Goal: Information Seeking & Learning: Check status

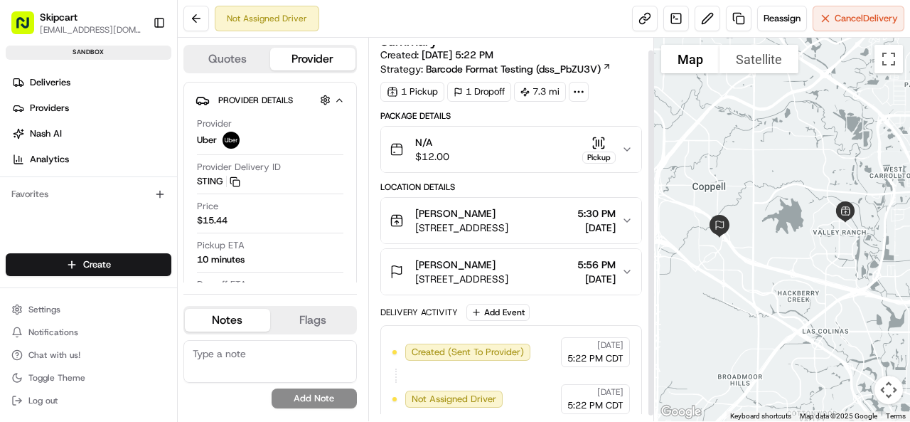
scroll to position [18, 0]
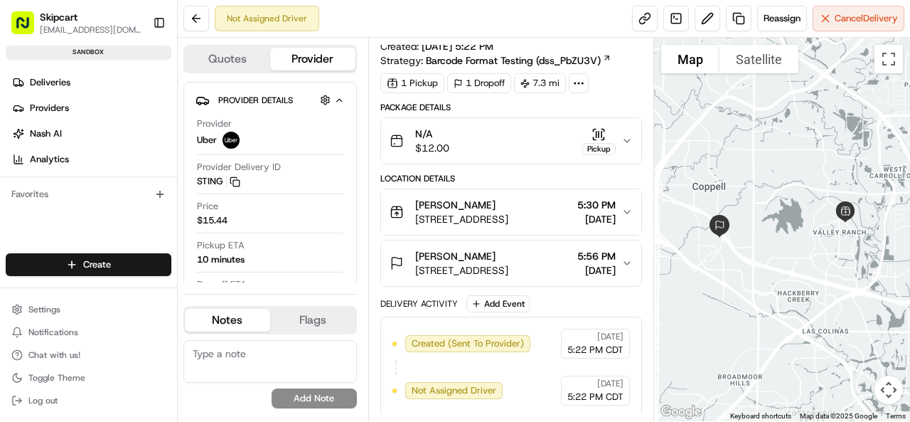
click at [578, 78] on icon at bounding box center [579, 83] width 13 height 13
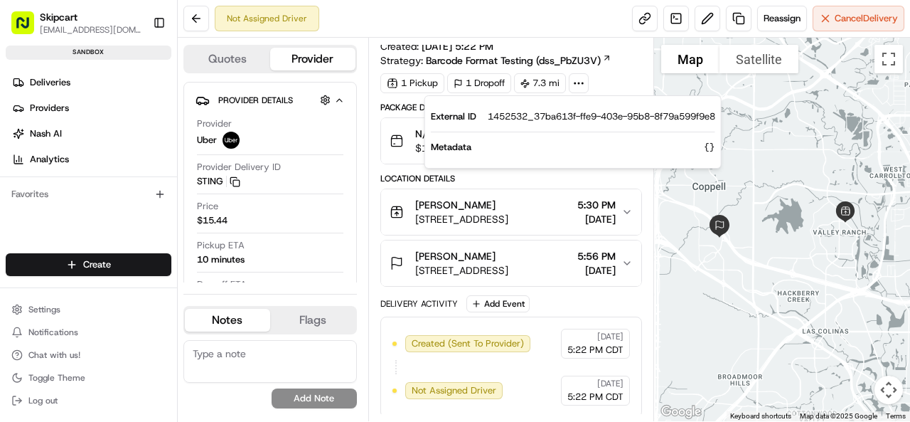
click at [509, 200] on div "[PERSON_NAME]" at bounding box center [461, 205] width 93 height 14
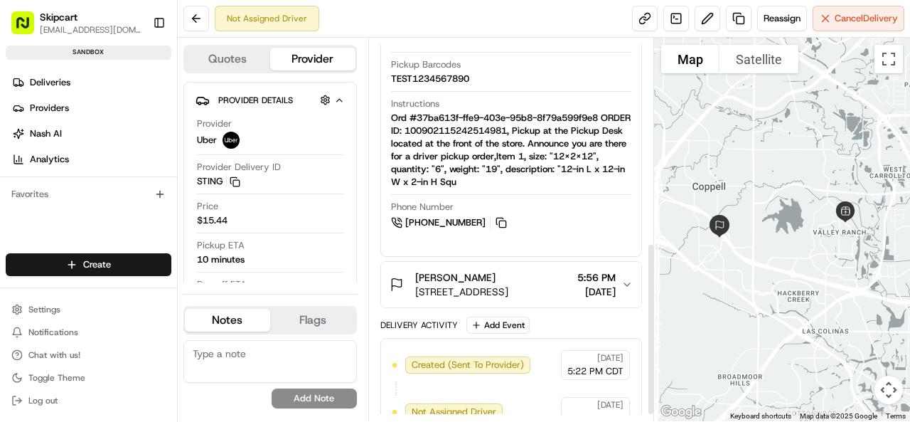
scroll to position [467, 0]
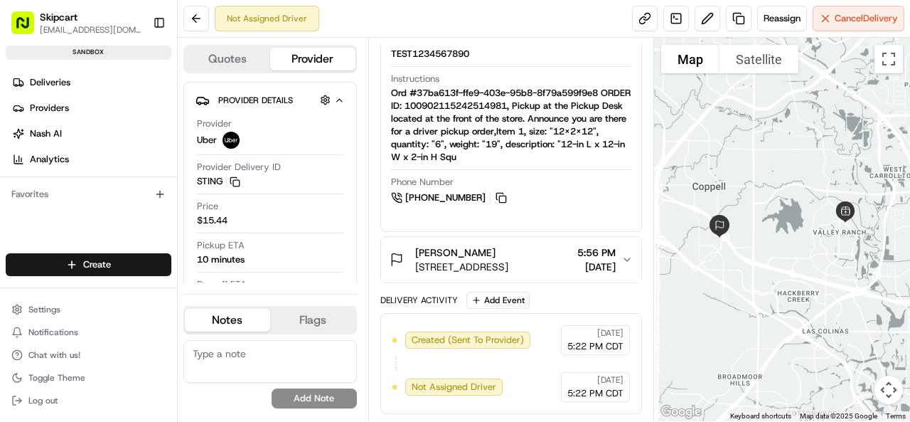
click at [623, 258] on icon "button" at bounding box center [627, 259] width 11 height 11
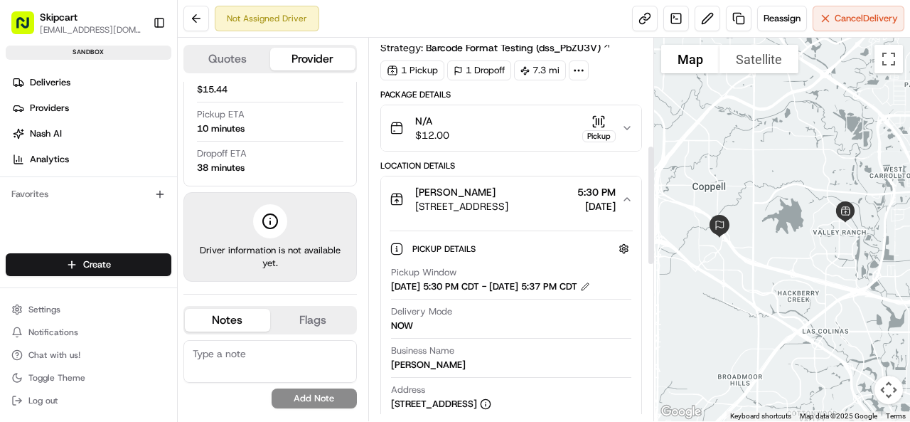
scroll to position [0, 0]
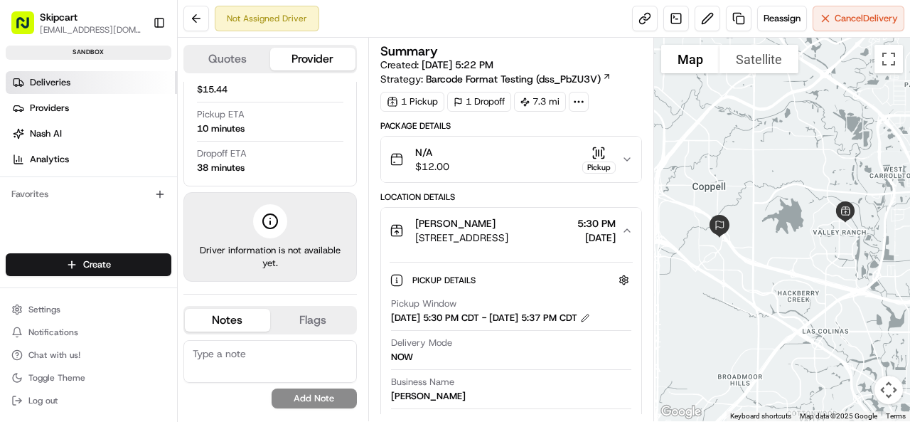
click at [38, 92] on link "Deliveries" at bounding box center [91, 82] width 171 height 23
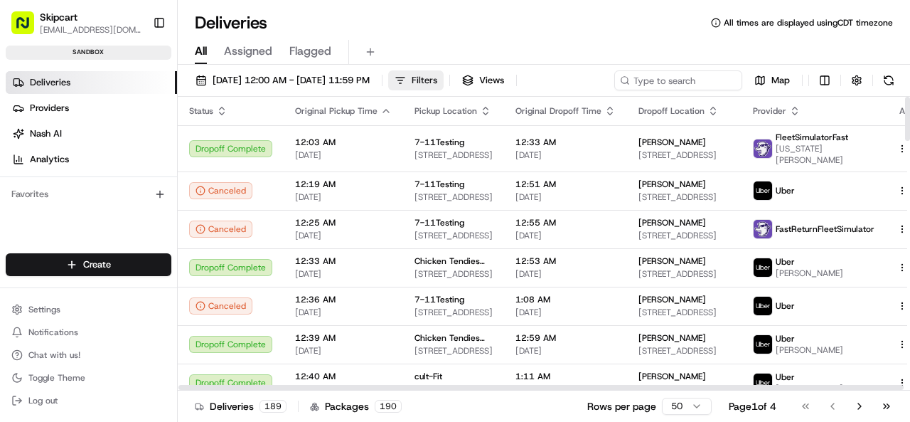
click at [444, 79] on button "Filters" at bounding box center [415, 80] width 55 height 20
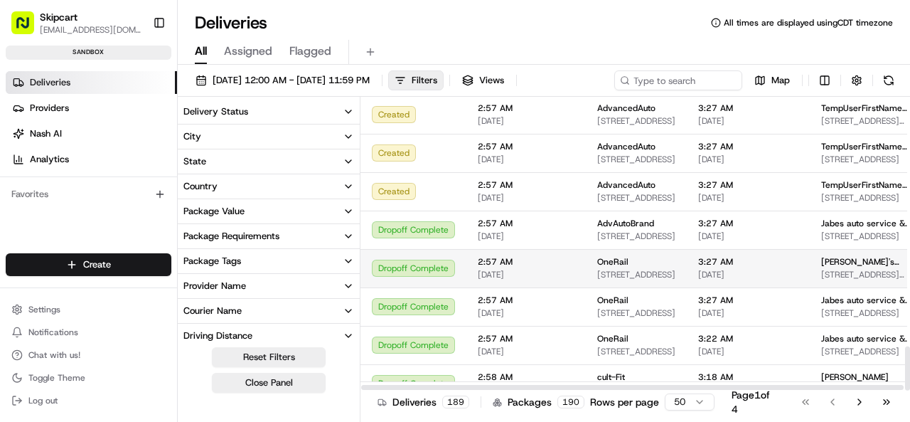
scroll to position [1654, 0]
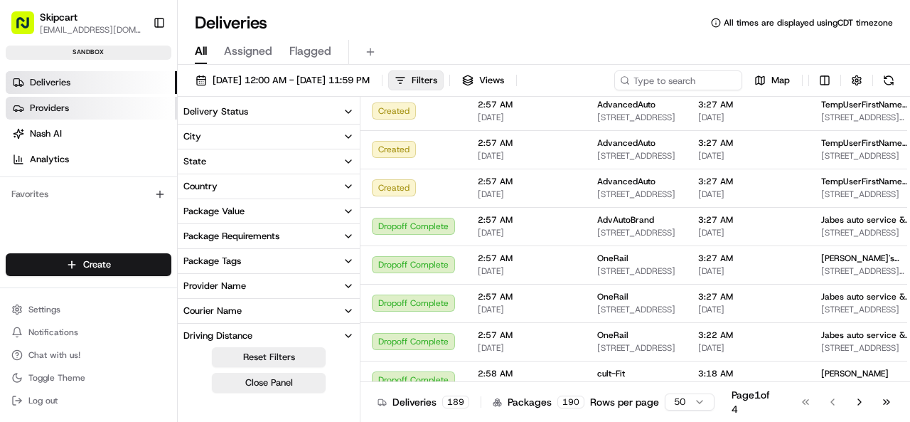
click at [50, 110] on span "Providers" at bounding box center [49, 108] width 39 height 13
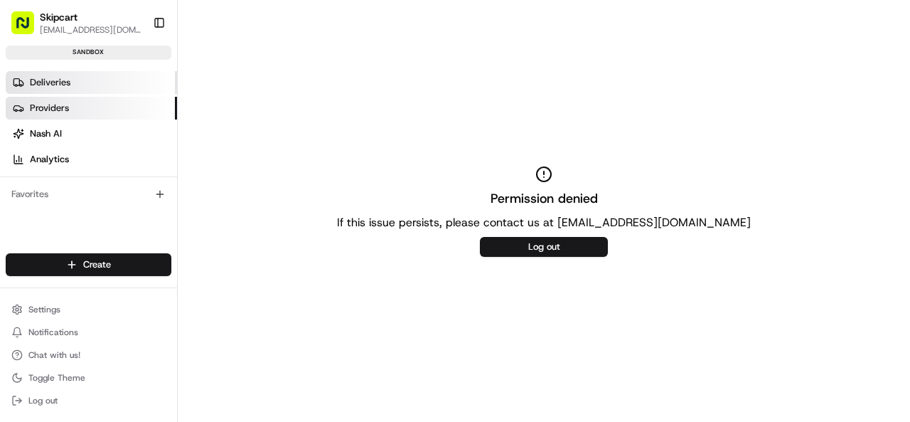
click at [60, 76] on span "Deliveries" at bounding box center [50, 82] width 41 height 13
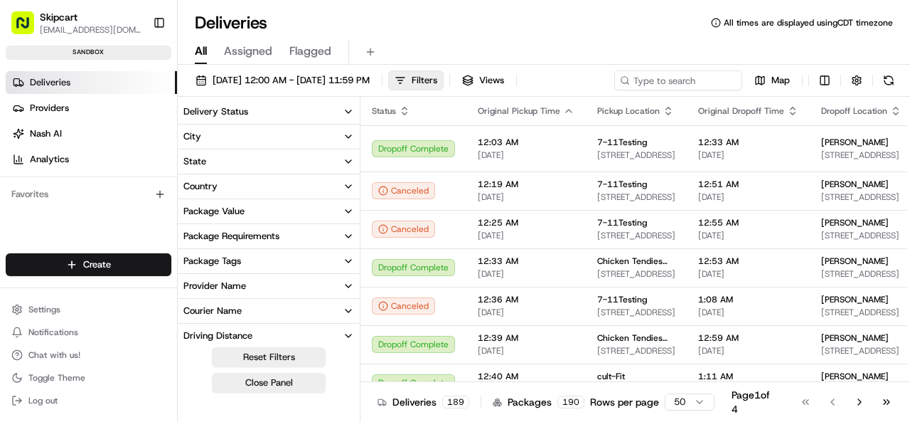
click at [255, 57] on span "Assigned" at bounding box center [248, 51] width 48 height 17
click at [197, 50] on span "All" at bounding box center [201, 51] width 12 height 17
click at [353, 112] on icon "button" at bounding box center [348, 111] width 11 height 11
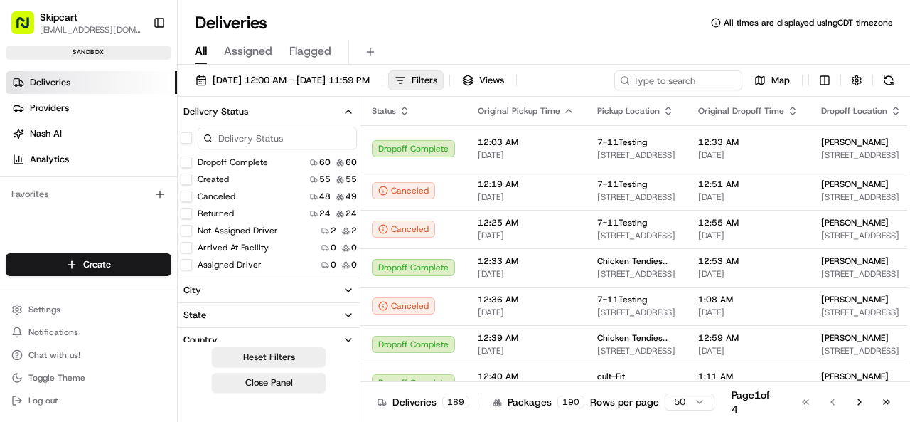
click at [353, 113] on icon "button" at bounding box center [348, 111] width 11 height 11
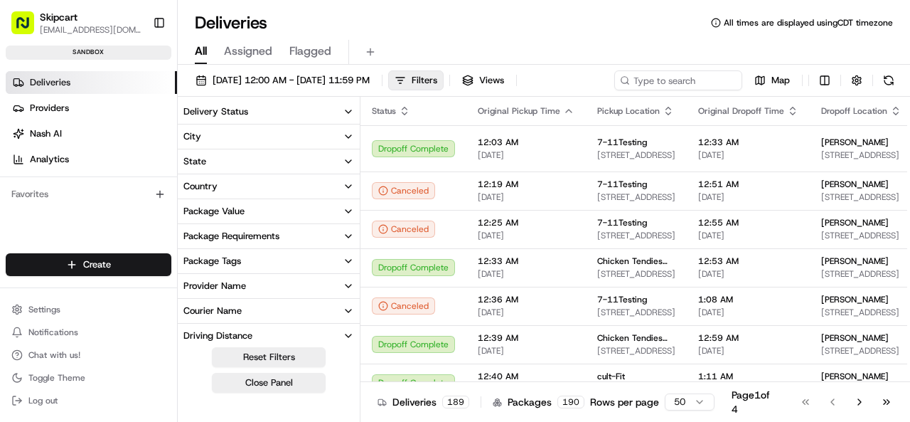
click at [347, 203] on button "Package Value" at bounding box center [269, 211] width 182 height 24
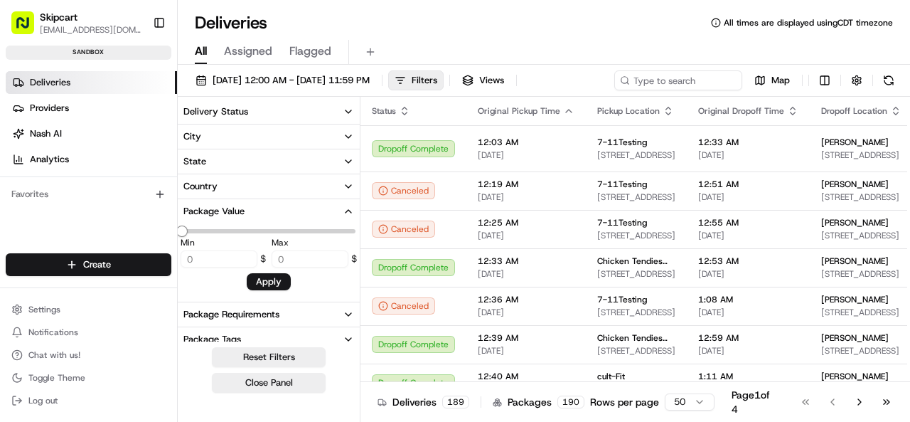
type input "8028"
click at [347, 204] on button "Package Value" at bounding box center [269, 211] width 182 height 24
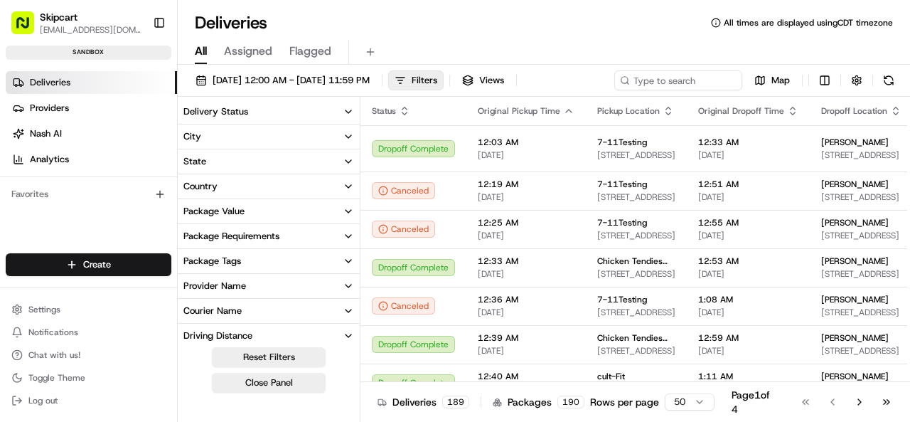
click at [351, 240] on icon "button" at bounding box center [348, 235] width 11 height 11
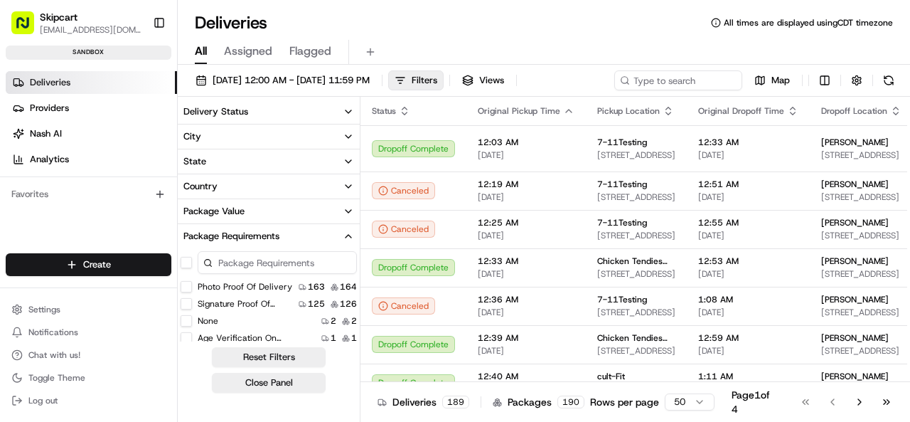
click at [351, 240] on icon "button" at bounding box center [348, 235] width 11 height 11
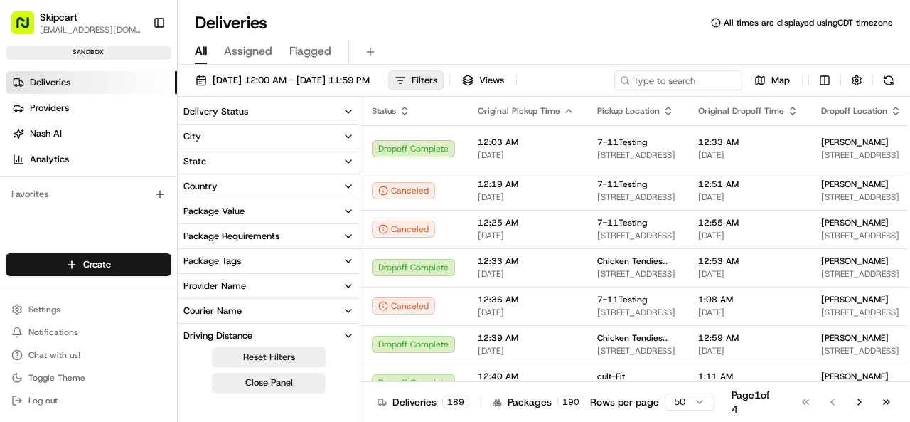
click at [346, 261] on icon "button" at bounding box center [348, 260] width 11 height 11
click at [346, 261] on icon "button" at bounding box center [349, 261] width 6 height 3
click at [350, 288] on icon "button" at bounding box center [348, 285] width 11 height 11
click at [350, 289] on icon "button" at bounding box center [348, 285] width 11 height 11
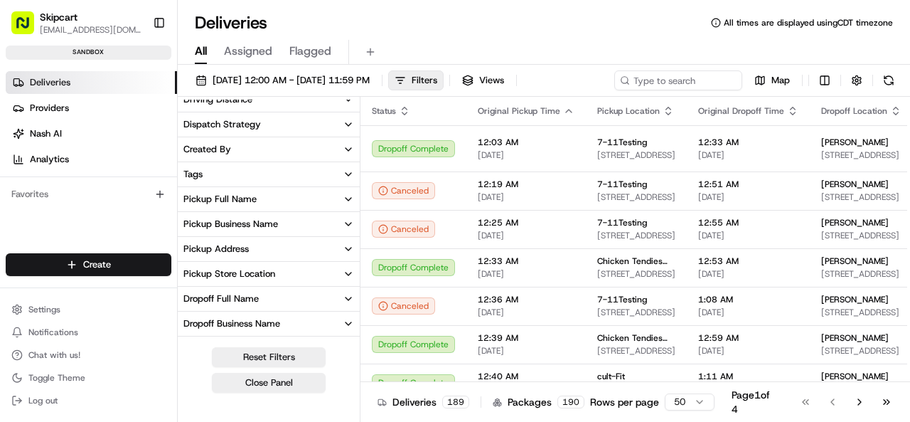
scroll to position [378, 0]
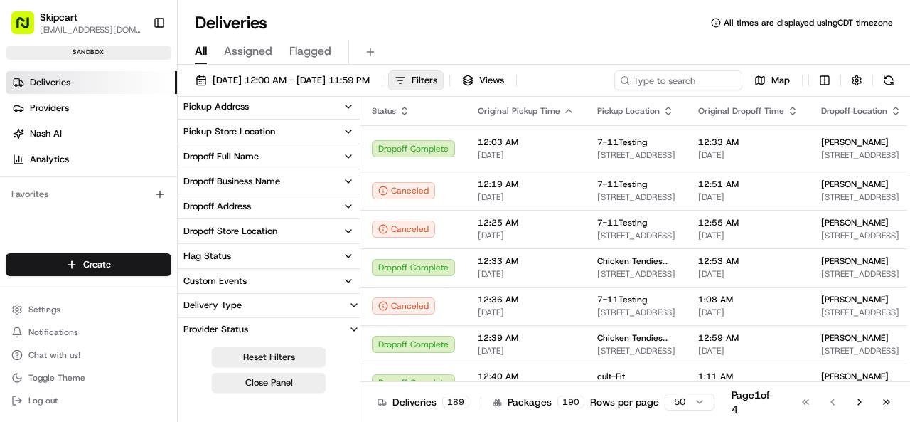
click at [344, 280] on icon "button" at bounding box center [348, 280] width 11 height 11
click at [343, 280] on icon "button" at bounding box center [348, 280] width 11 height 11
click at [348, 318] on button "Provider Status" at bounding box center [269, 329] width 182 height 23
click at [348, 324] on icon "button" at bounding box center [353, 329] width 11 height 11
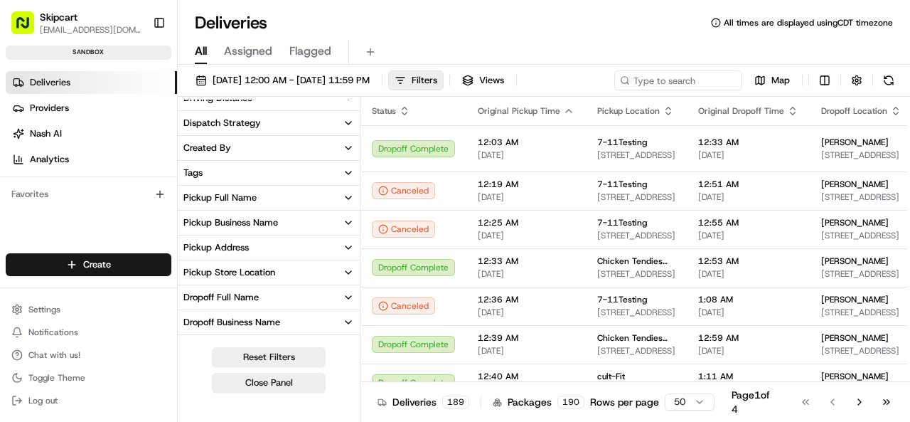
scroll to position [0, 0]
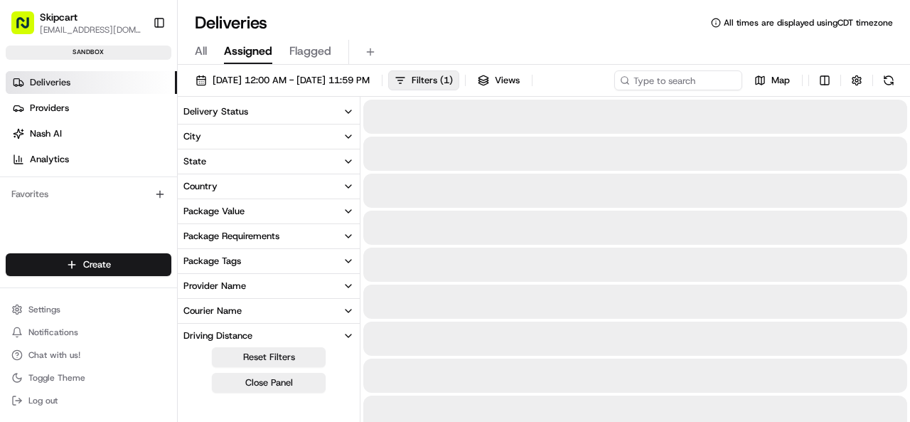
click at [257, 50] on span "Assigned" at bounding box center [248, 51] width 48 height 17
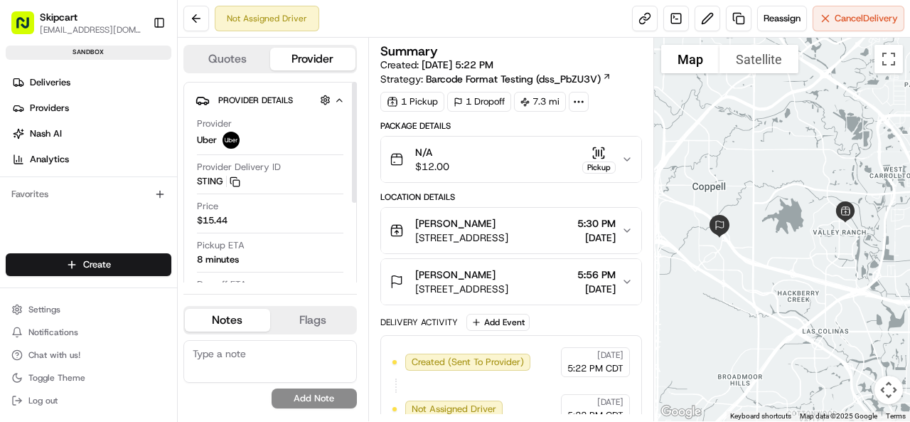
click at [337, 102] on icon "button" at bounding box center [339, 100] width 11 height 11
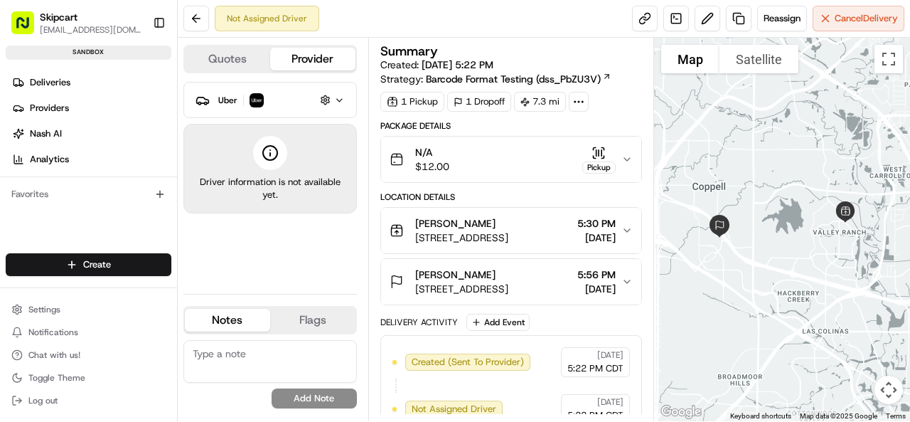
click at [337, 102] on icon "button" at bounding box center [339, 100] width 11 height 11
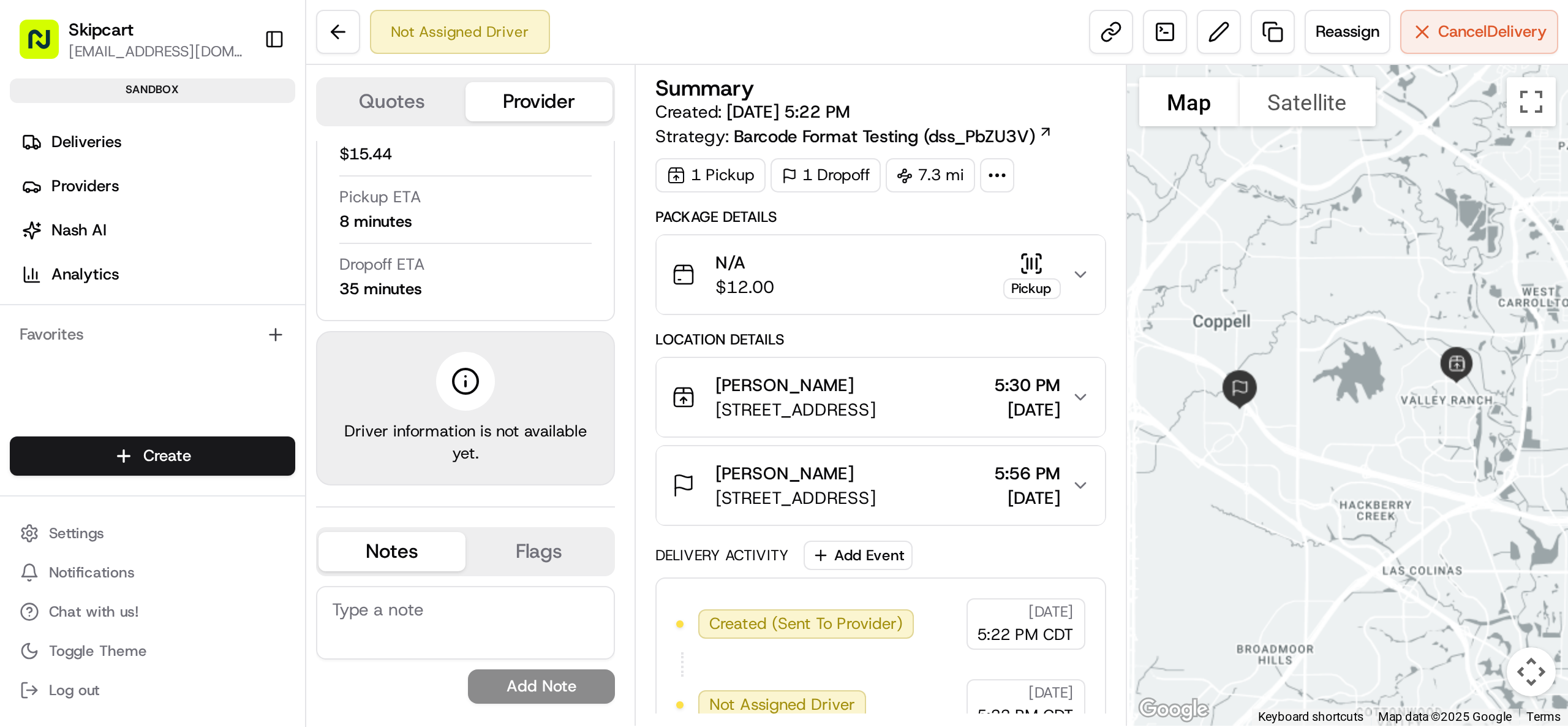
scroll to position [16, 0]
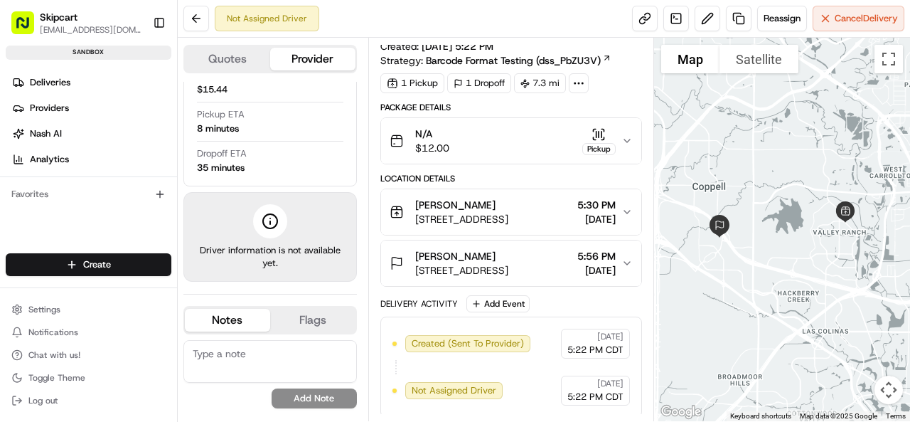
click at [620, 140] on div "N/A $12.00 Pickup" at bounding box center [506, 141] width 232 height 28
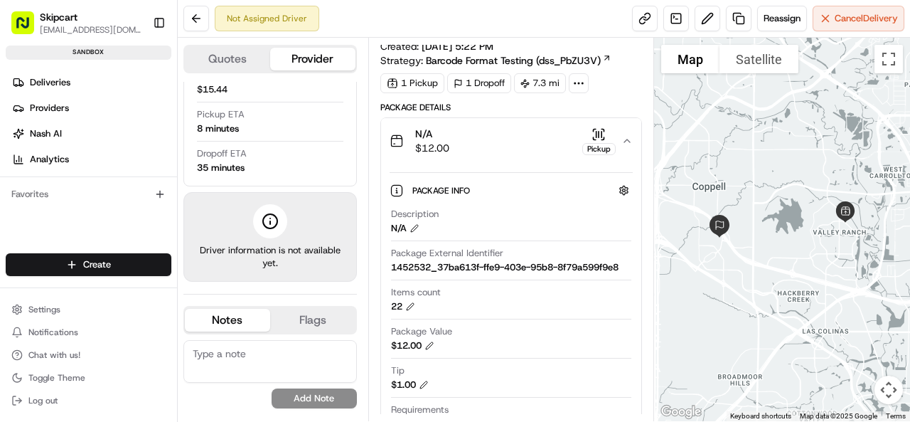
click at [602, 139] on icon "button" at bounding box center [599, 134] width 14 height 14
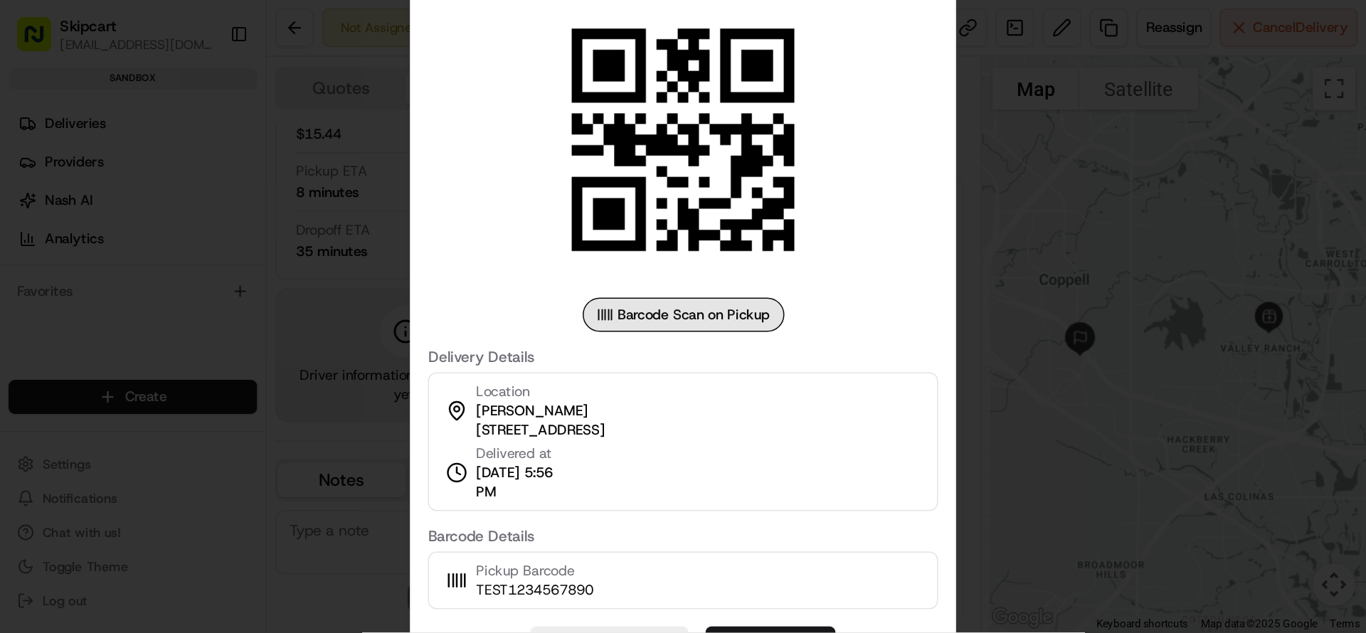
scroll to position [0, 0]
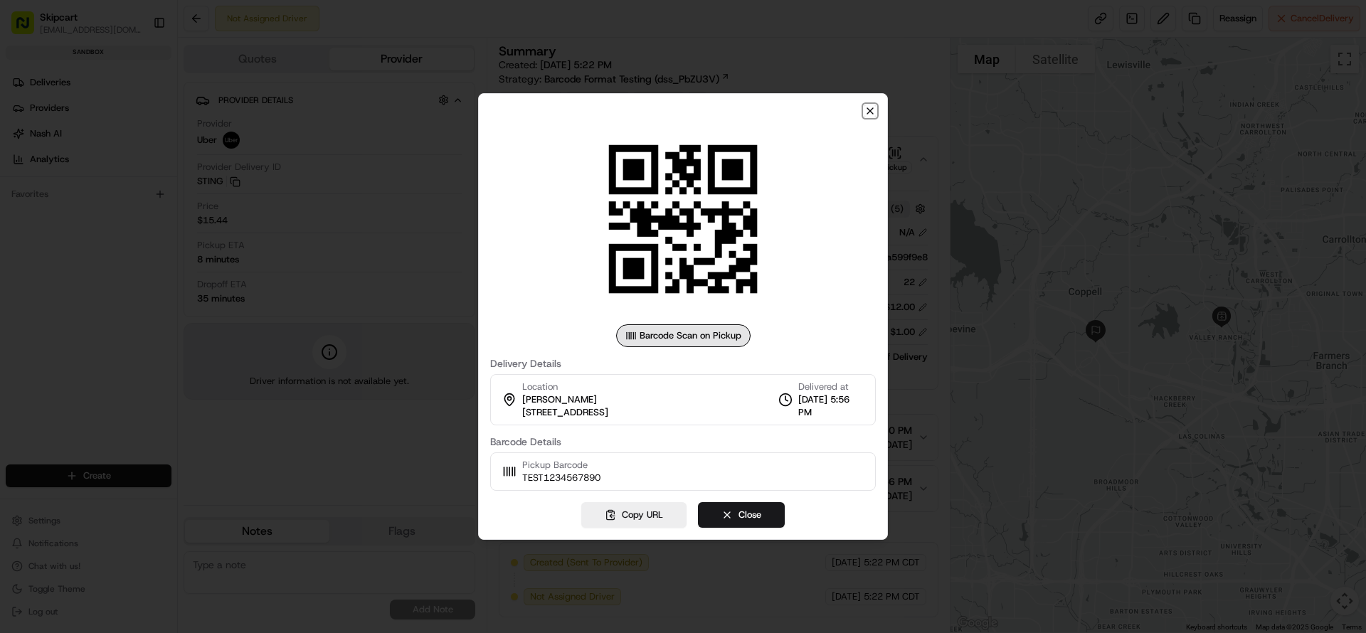
click at [865, 112] on icon "button" at bounding box center [869, 110] width 11 height 11
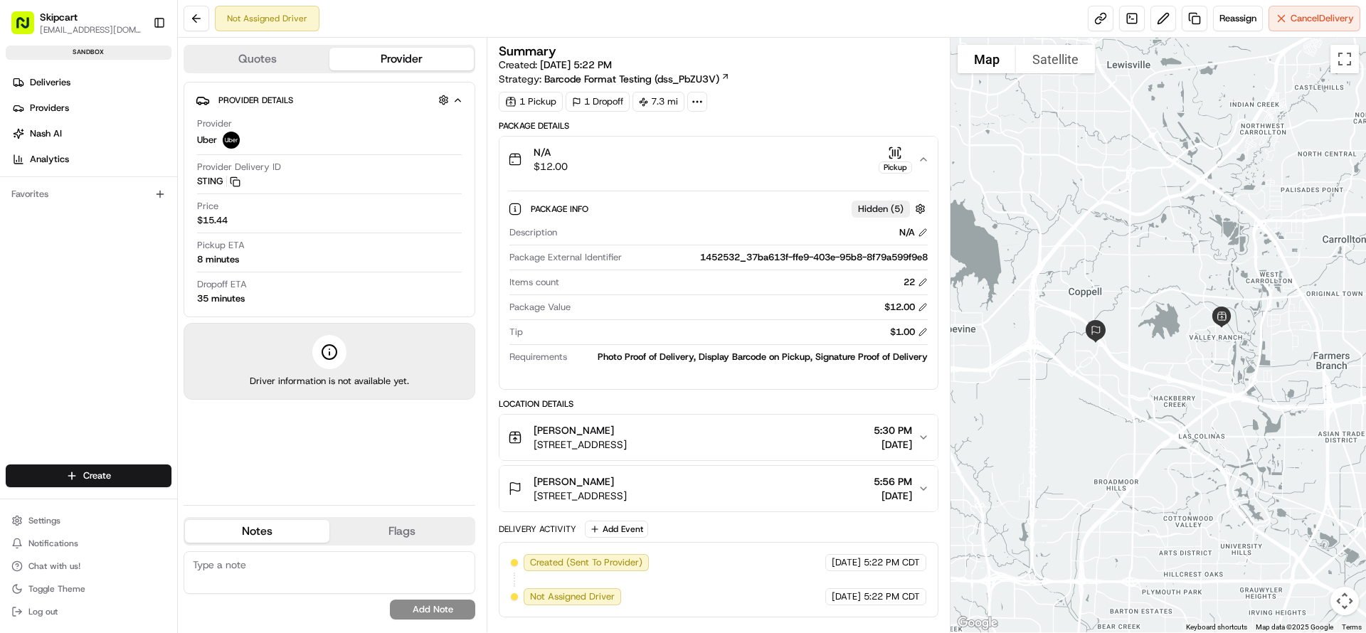
click at [894, 206] on span "Hidden ( 5 )" at bounding box center [881, 209] width 46 height 13
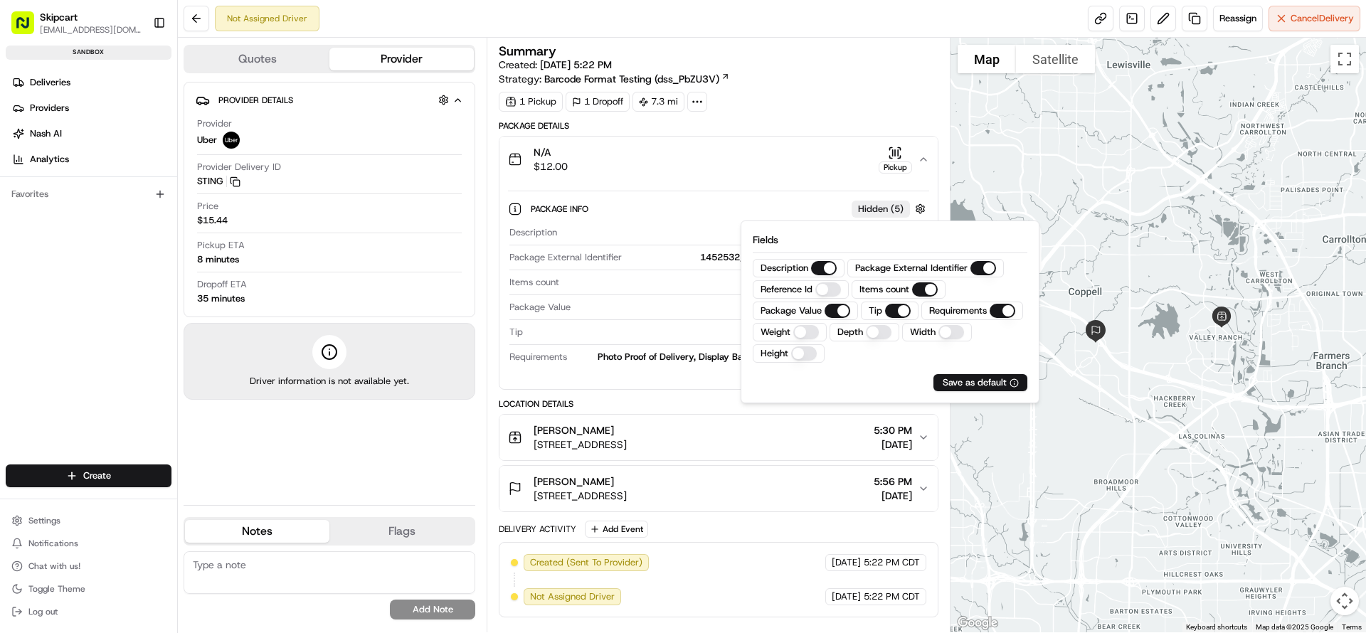
click at [838, 285] on Id "Reference Id" at bounding box center [828, 289] width 26 height 14
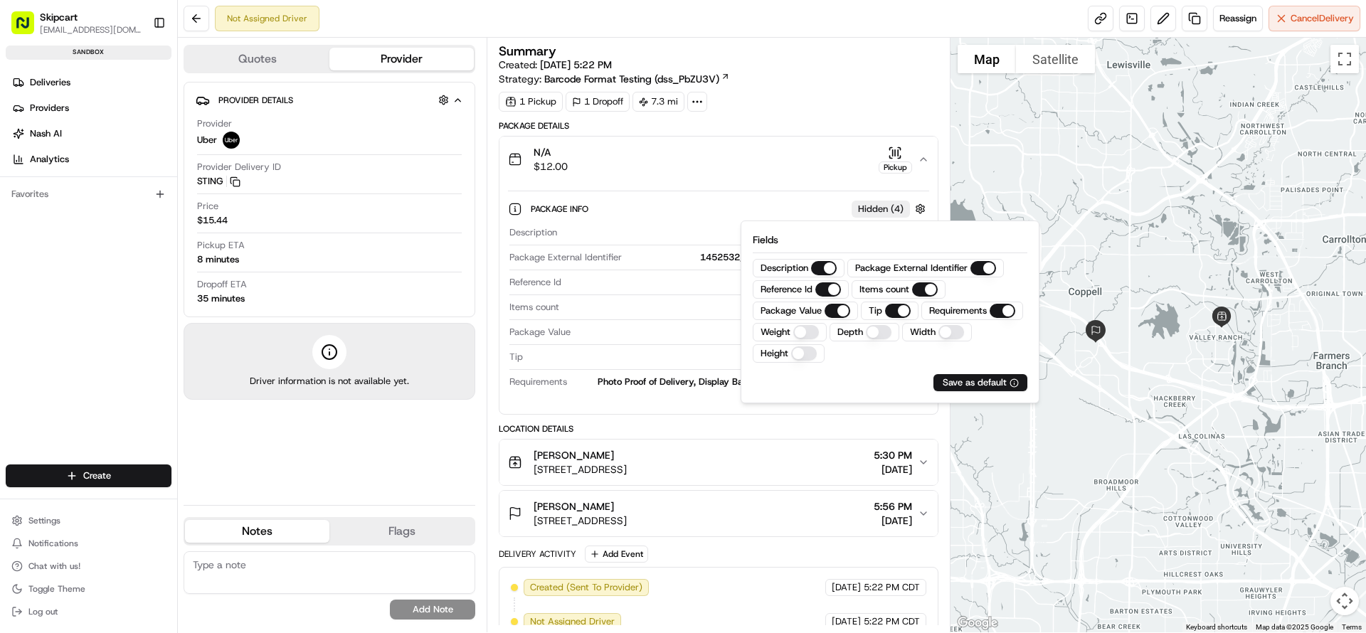
click at [910, 329] on button "Width" at bounding box center [951, 332] width 26 height 14
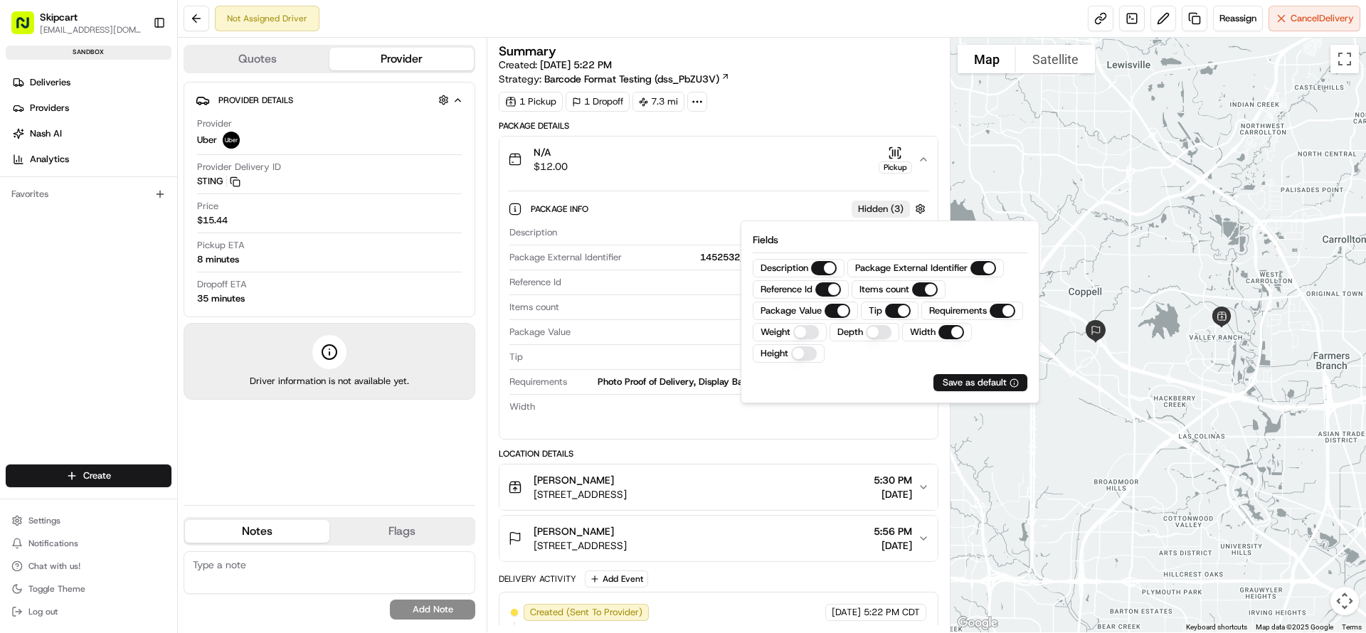
click at [881, 331] on button "Depth" at bounding box center [879, 332] width 26 height 14
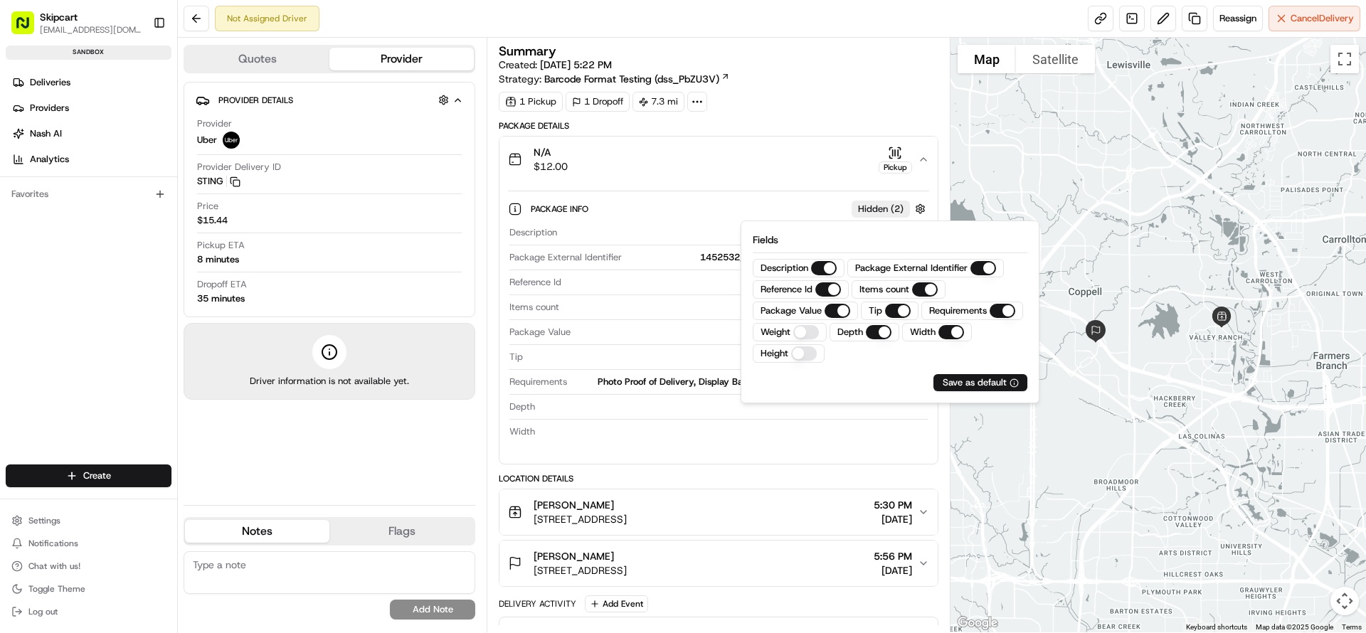
click at [811, 328] on button "Weight" at bounding box center [806, 332] width 26 height 14
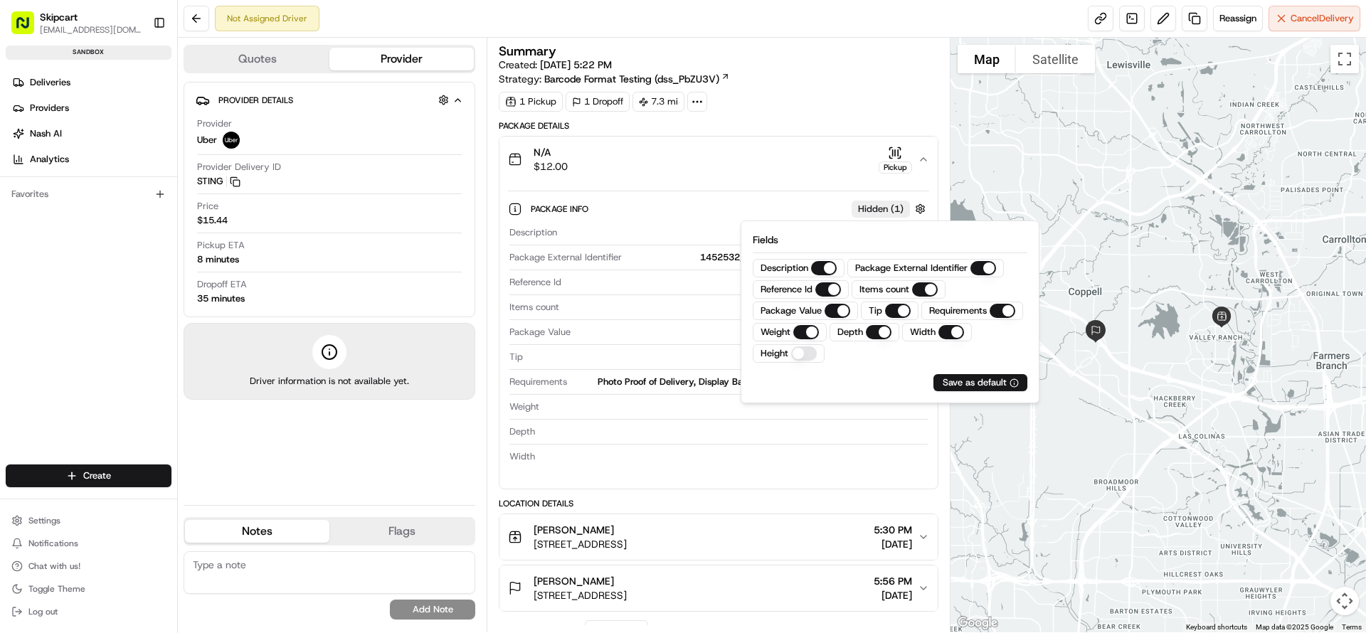
click at [812, 351] on button "Height" at bounding box center [804, 353] width 26 height 14
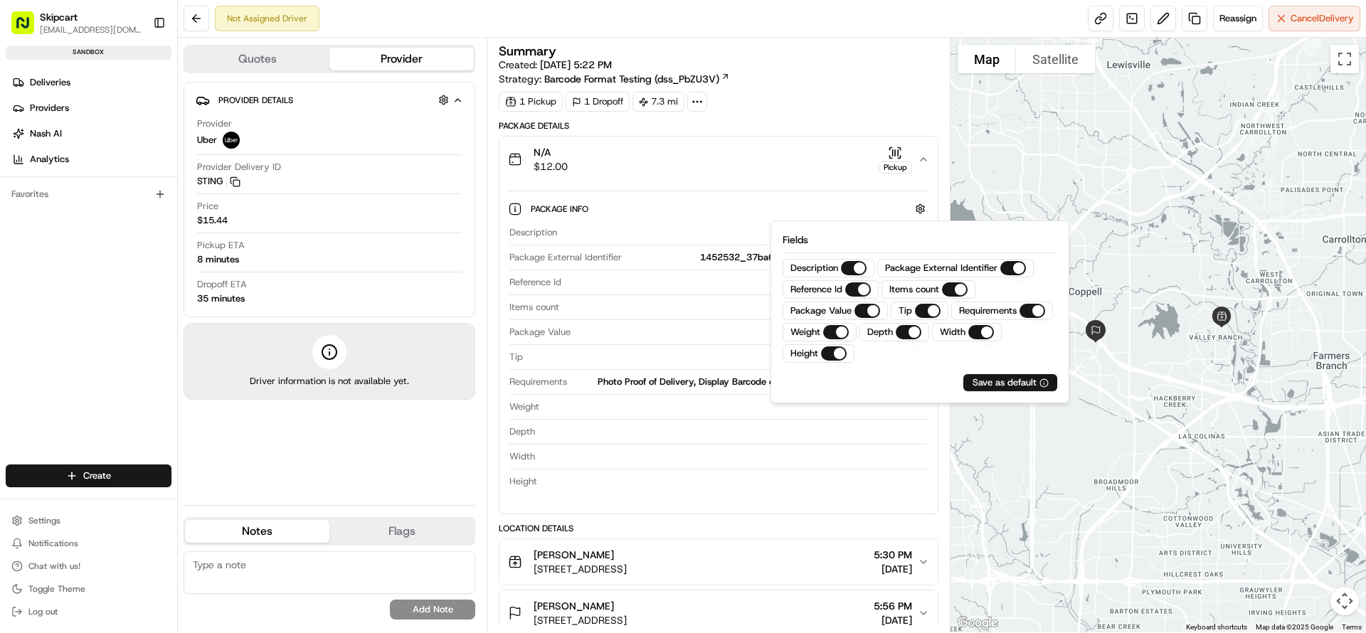
click at [849, 194] on div "Package Info Description N/A Package External Identifier 1452532_37ba613f-ffe9-…" at bounding box center [718, 342] width 420 height 303
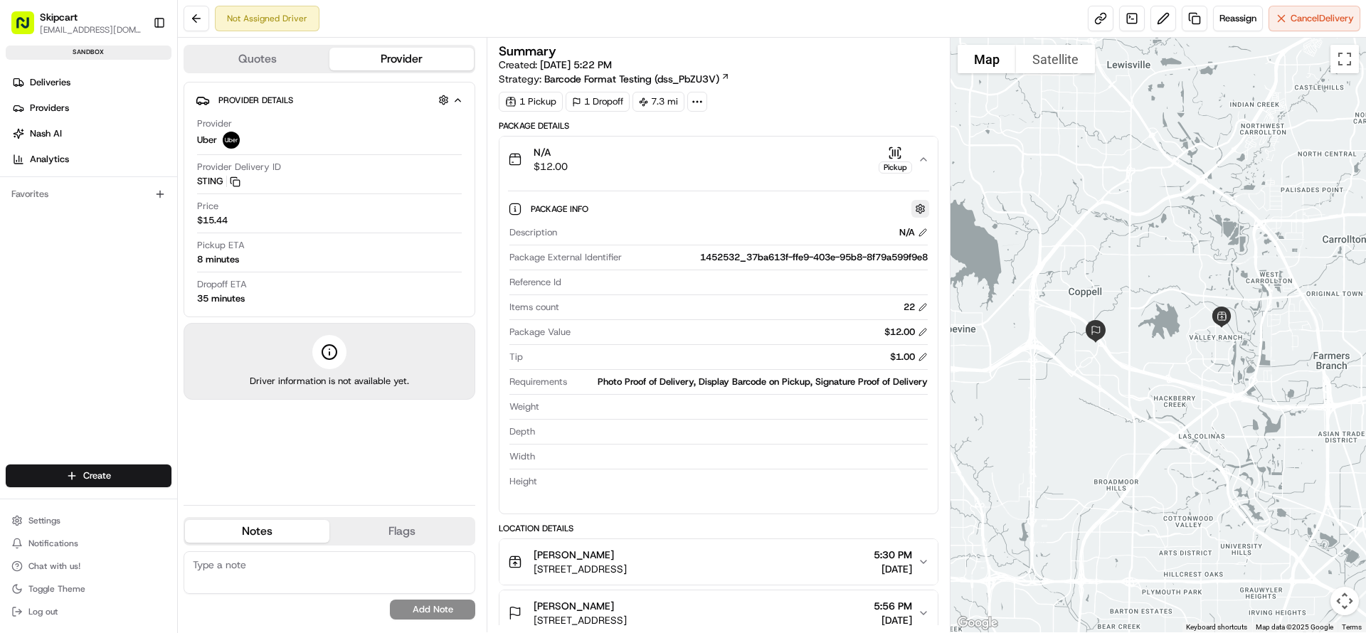
click at [910, 208] on button "button" at bounding box center [920, 209] width 18 height 18
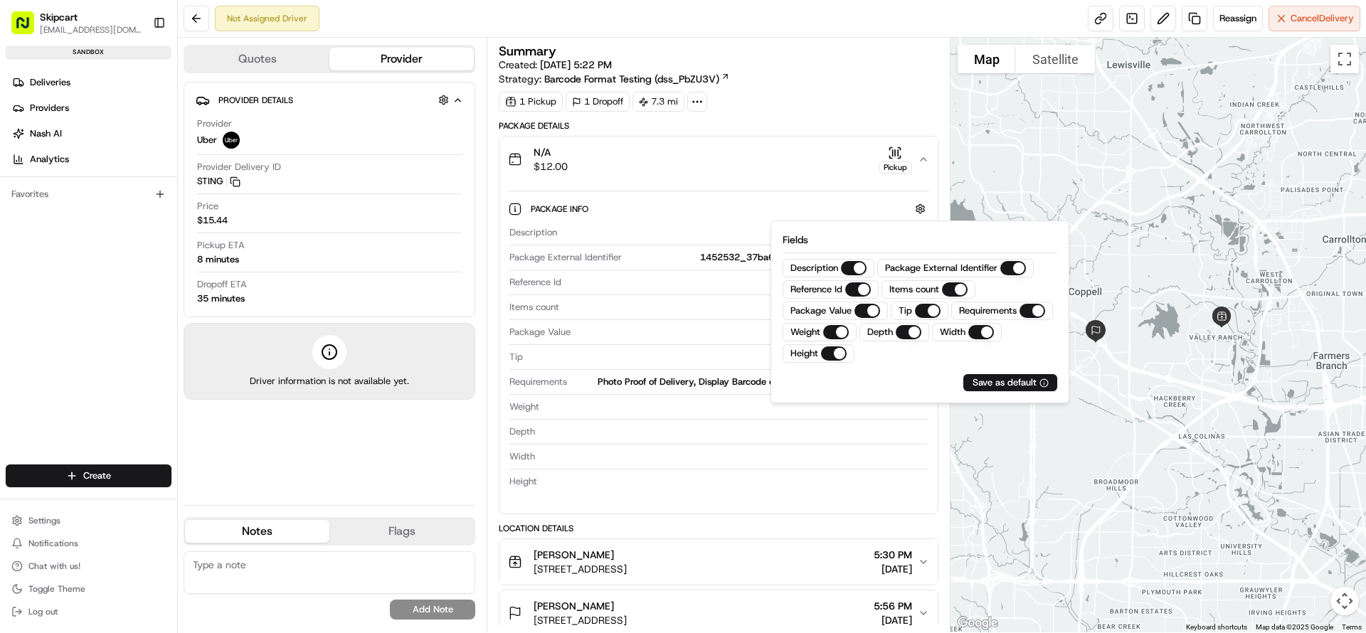
click at [832, 347] on button "Height" at bounding box center [834, 353] width 26 height 14
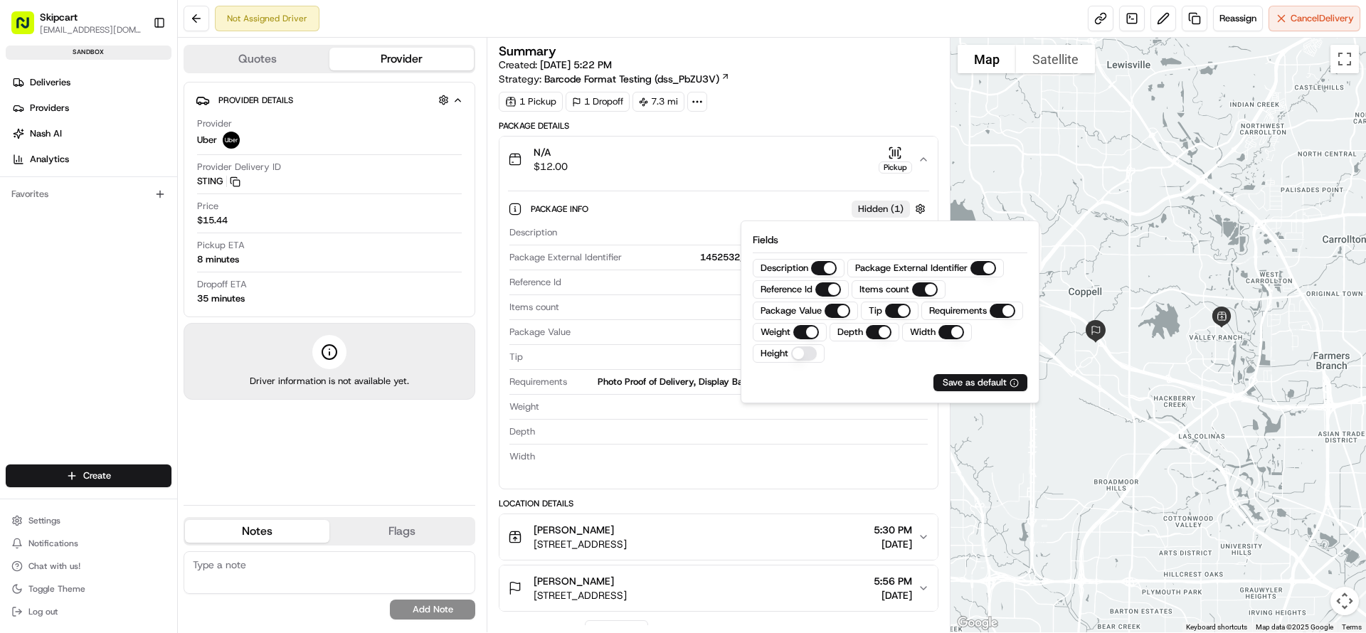
click at [808, 331] on button "Weight" at bounding box center [806, 332] width 26 height 14
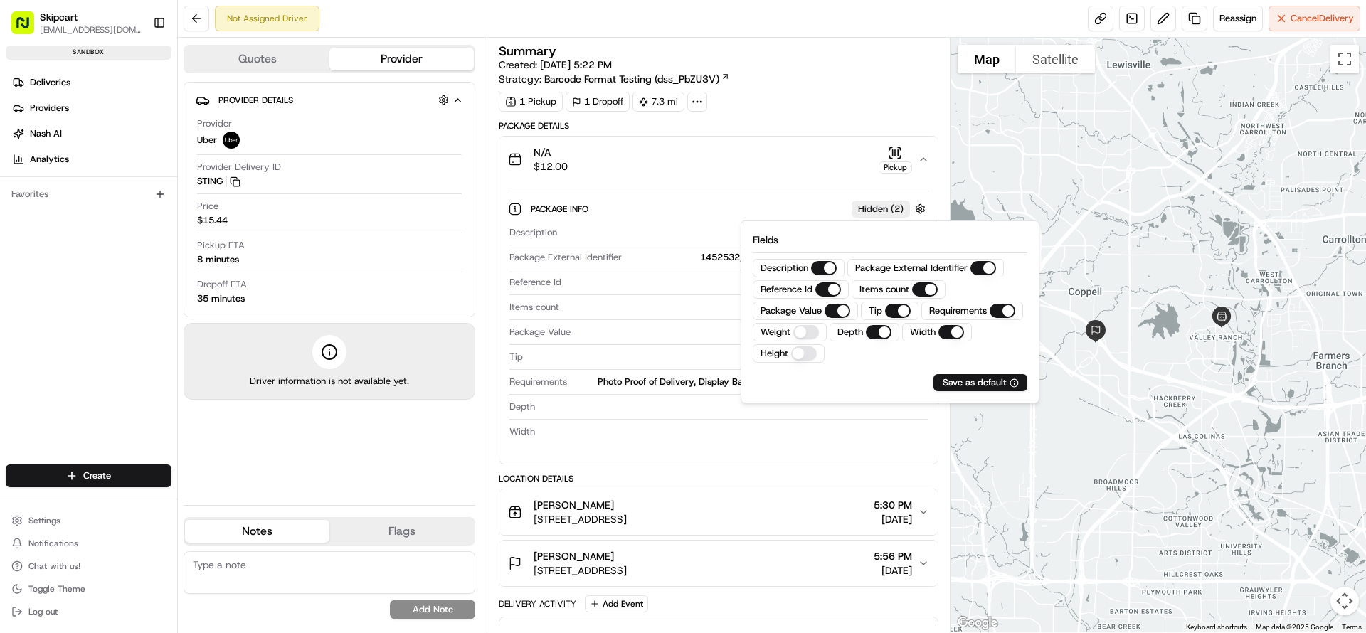
drag, startPoint x: 866, startPoint y: 334, endPoint x: 925, endPoint y: 329, distance: 58.6
click at [868, 334] on button "Depth" at bounding box center [879, 332] width 26 height 14
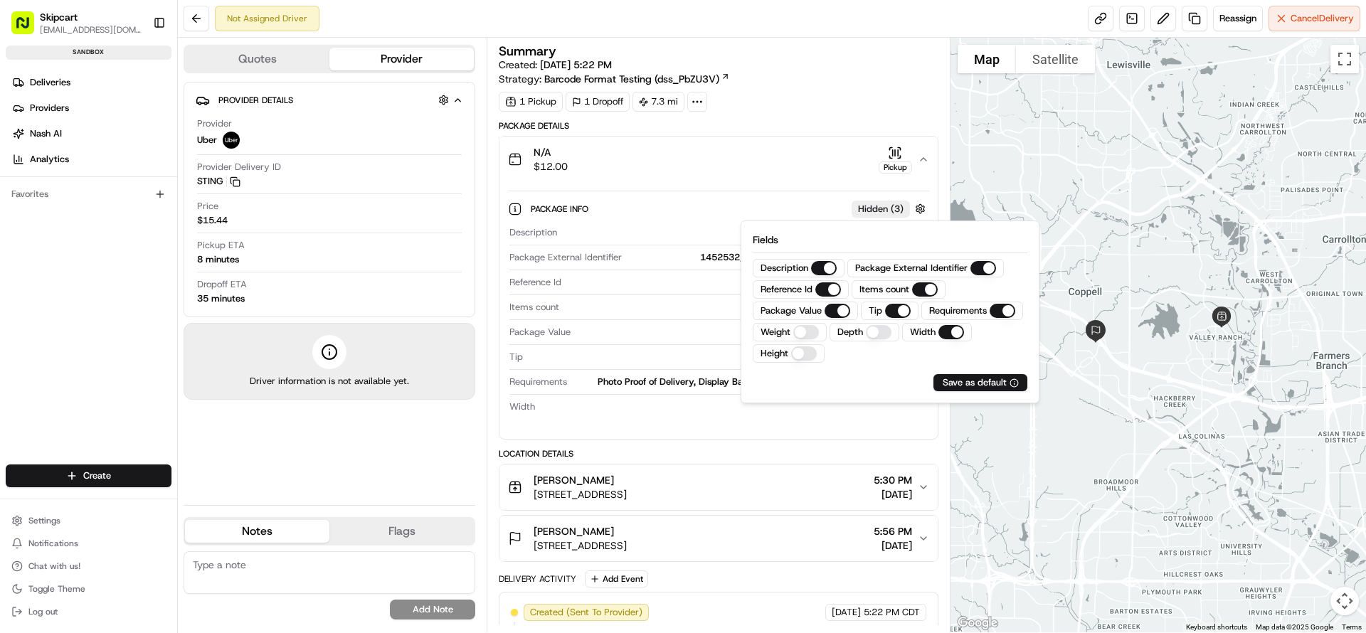
click at [910, 327] on button "Width" at bounding box center [951, 332] width 26 height 14
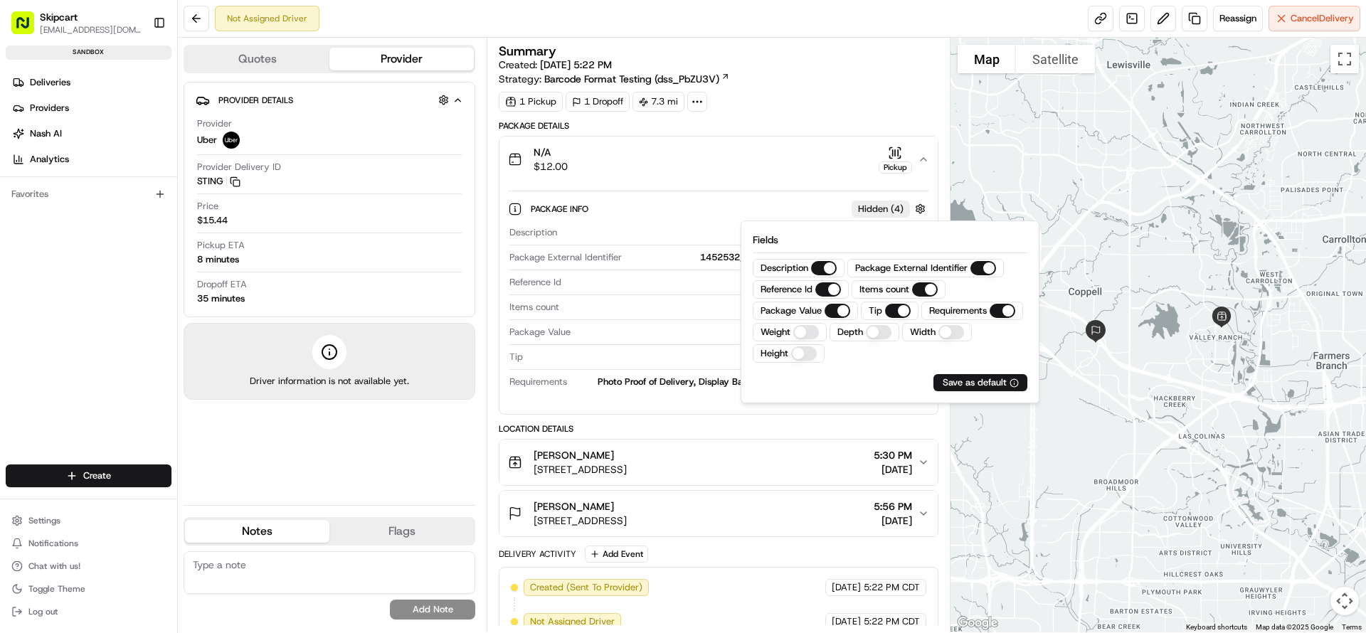
click at [811, 147] on div "N/A $12.00 Pickup" at bounding box center [712, 159] width 409 height 28
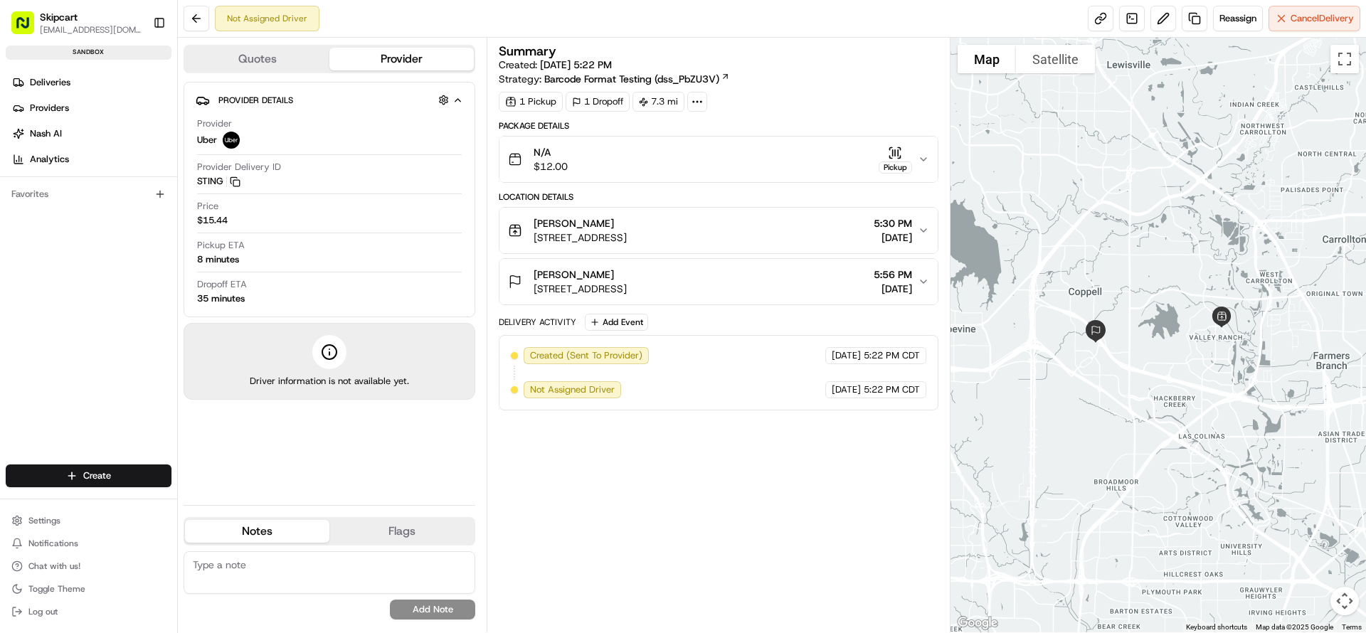
click at [884, 284] on span "[DATE]" at bounding box center [892, 289] width 38 height 14
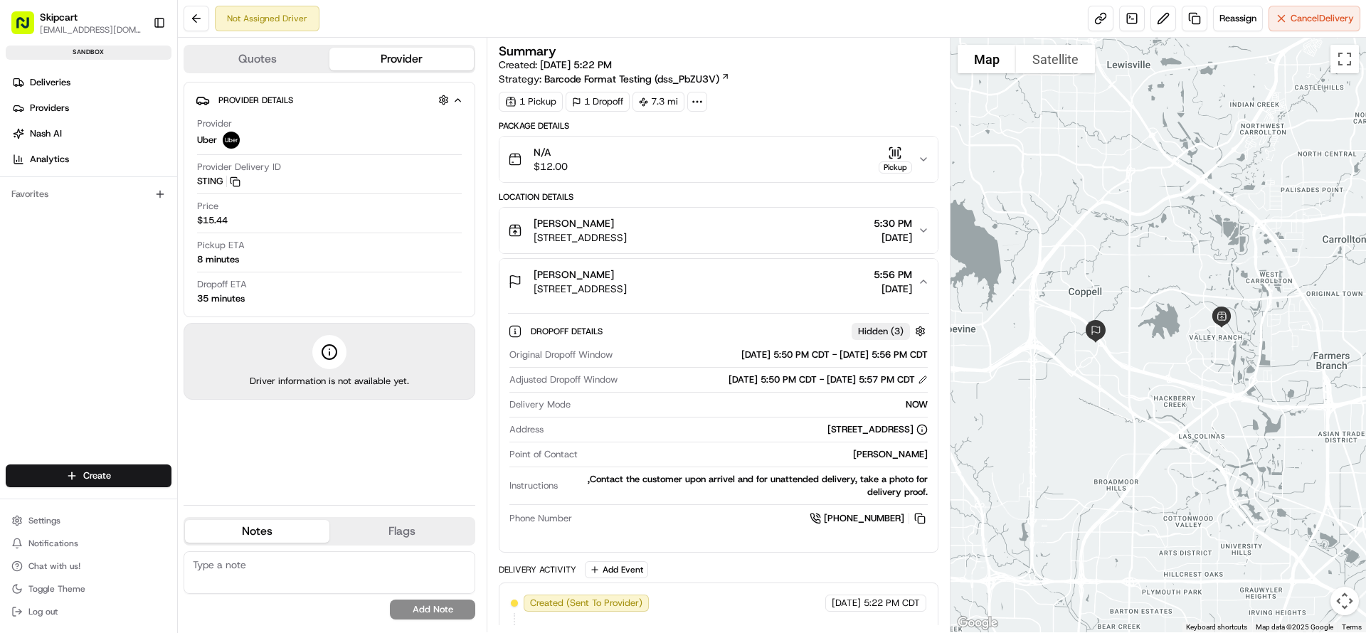
click at [874, 238] on span "[DATE]" at bounding box center [892, 237] width 38 height 14
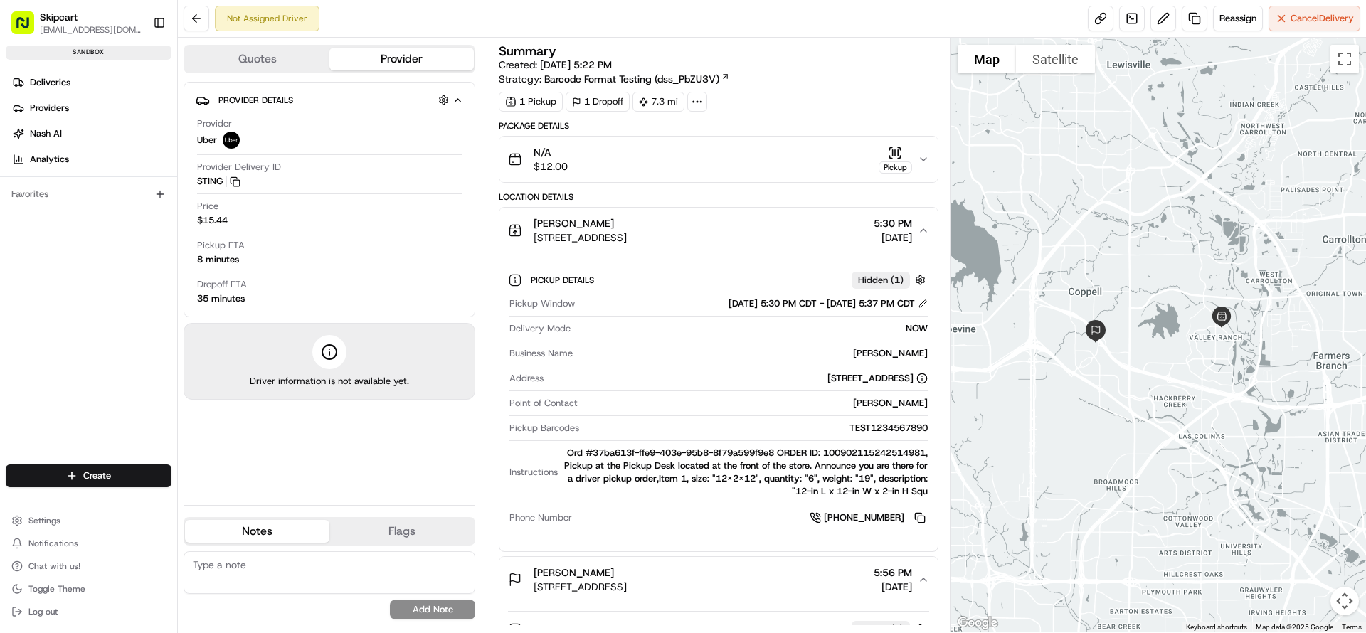
click at [910, 154] on icon "button" at bounding box center [922, 159] width 11 height 11
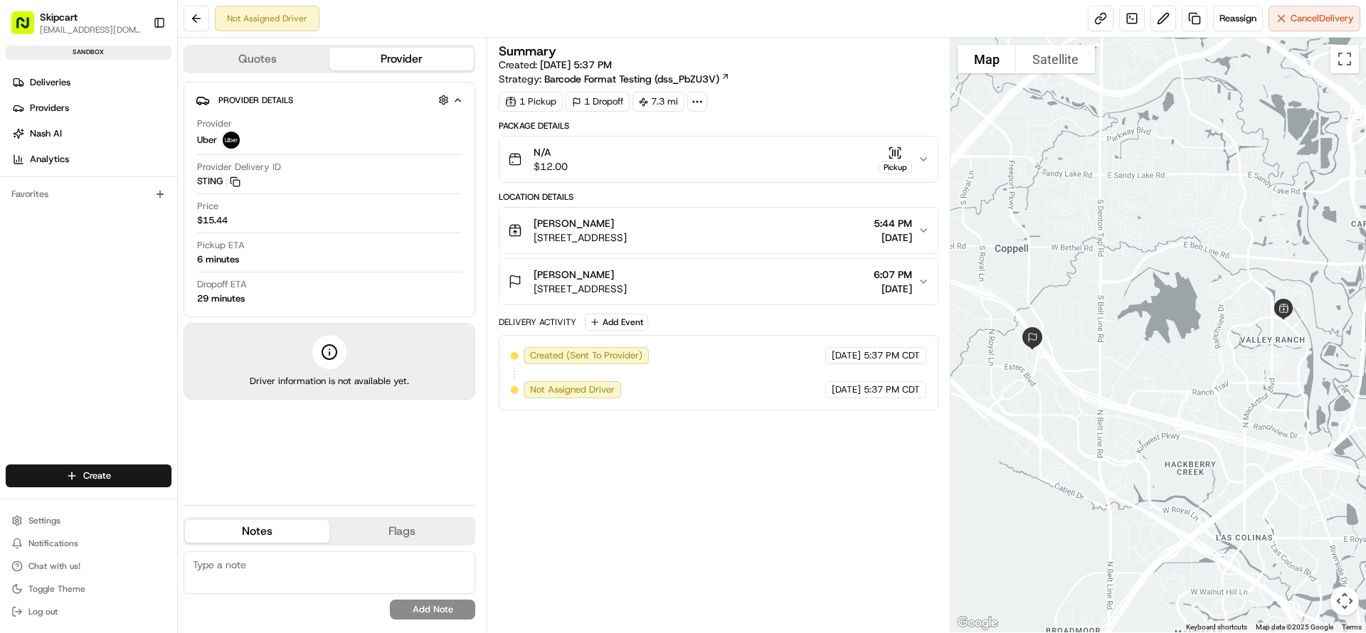
click at [925, 161] on icon "button" at bounding box center [922, 159] width 11 height 11
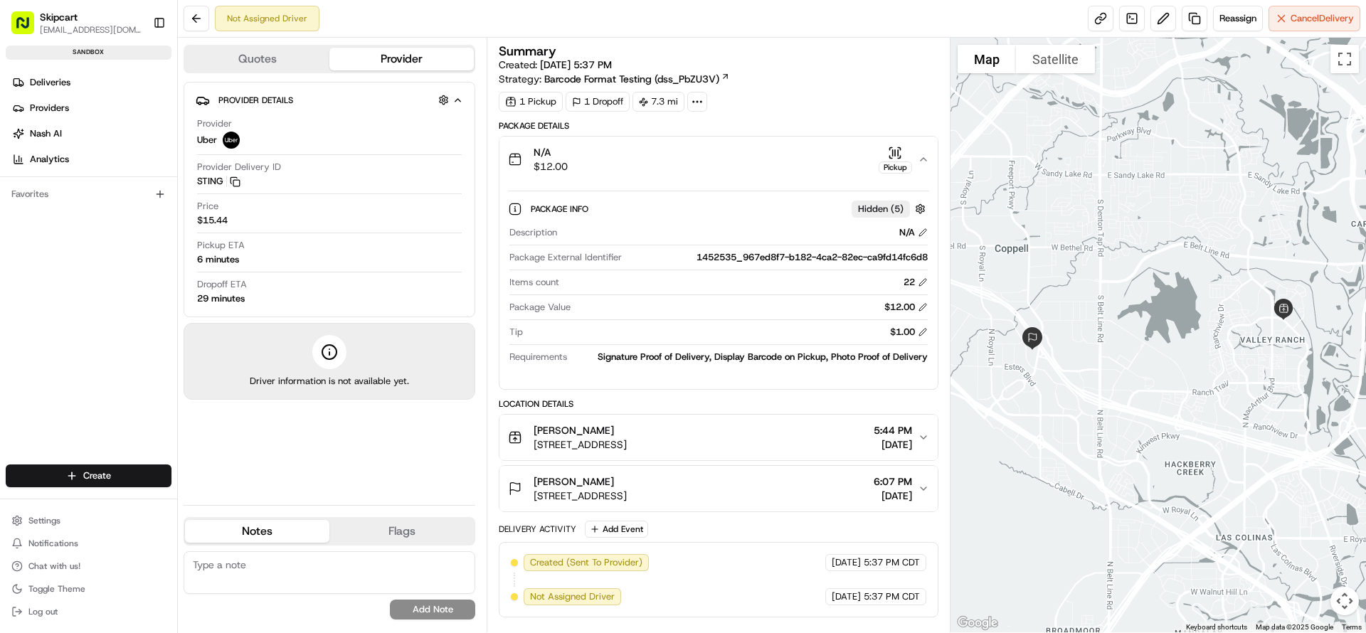
click at [900, 160] on div "Pickup" at bounding box center [894, 160] width 33 height 28
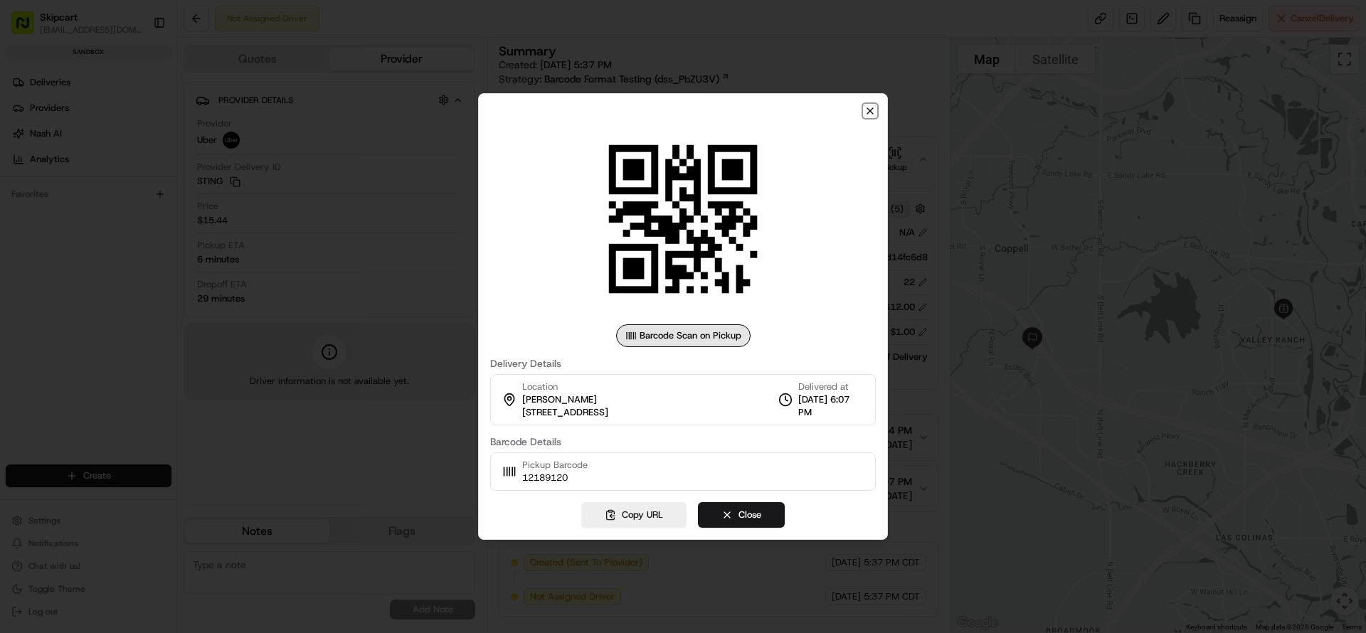
click at [869, 115] on icon "button" at bounding box center [869, 110] width 11 height 11
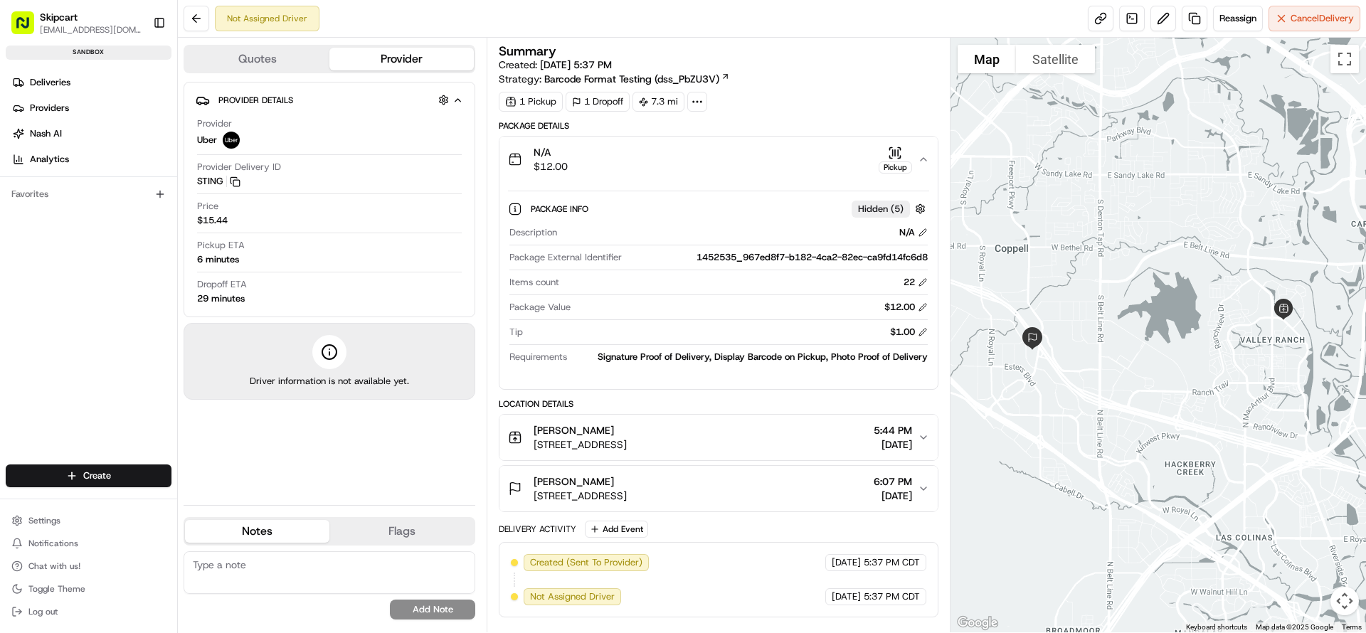
click at [907, 161] on div "Pickup" at bounding box center [894, 167] width 33 height 12
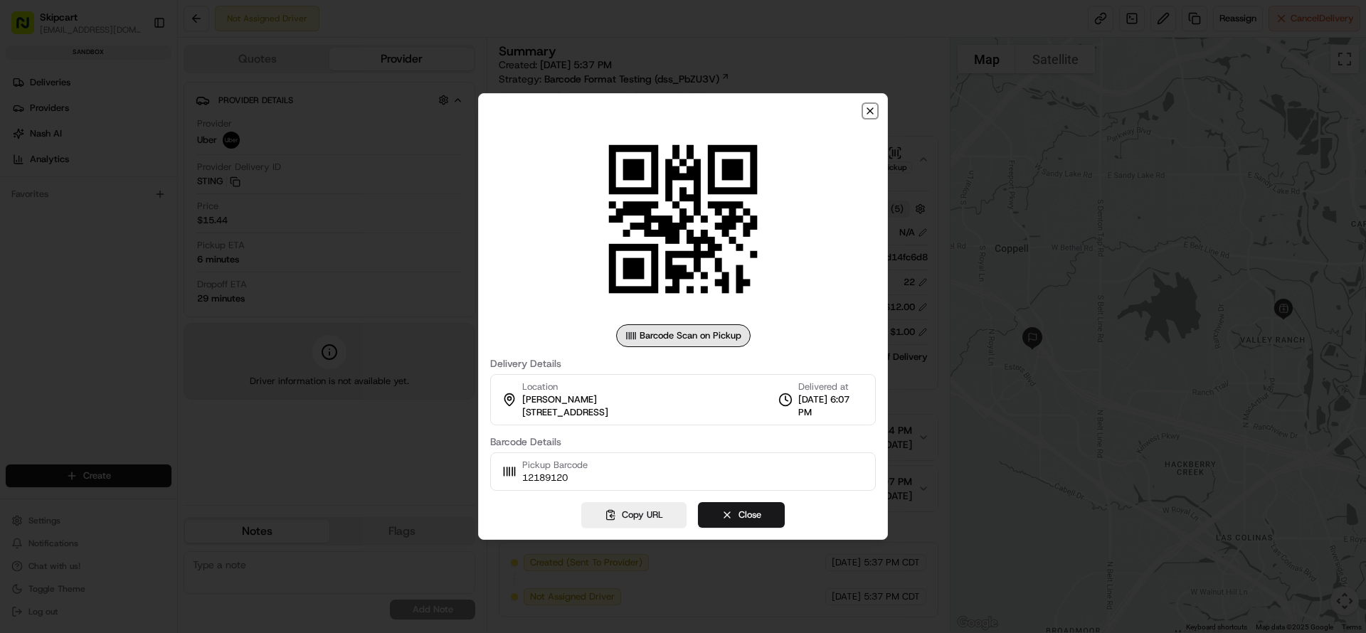
click at [871, 109] on icon "button" at bounding box center [870, 111] width 6 height 6
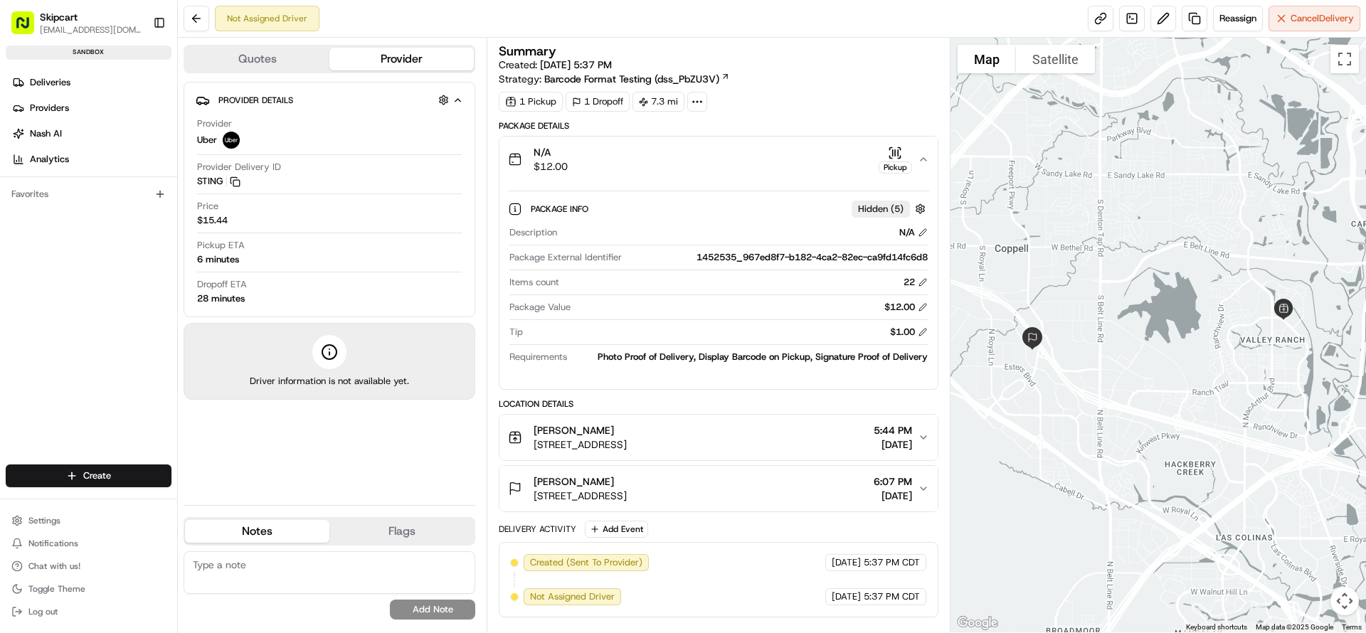
click at [920, 434] on icon "button" at bounding box center [922, 437] width 11 height 11
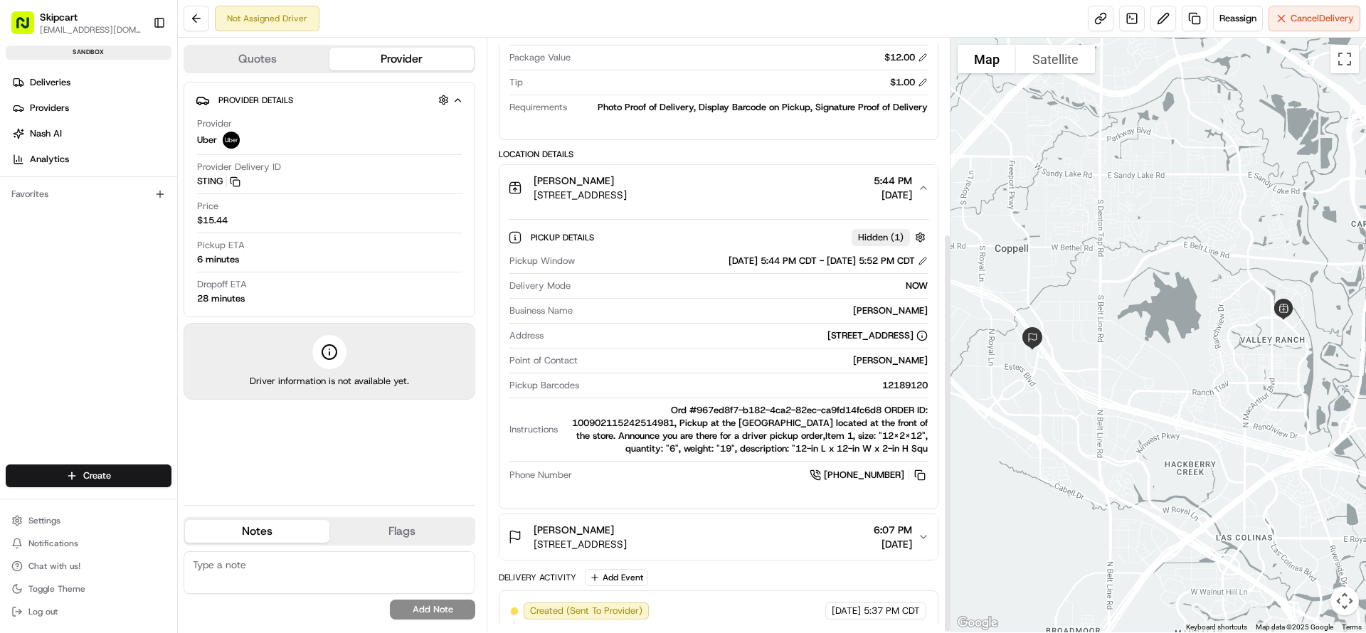
scroll to position [290, 0]
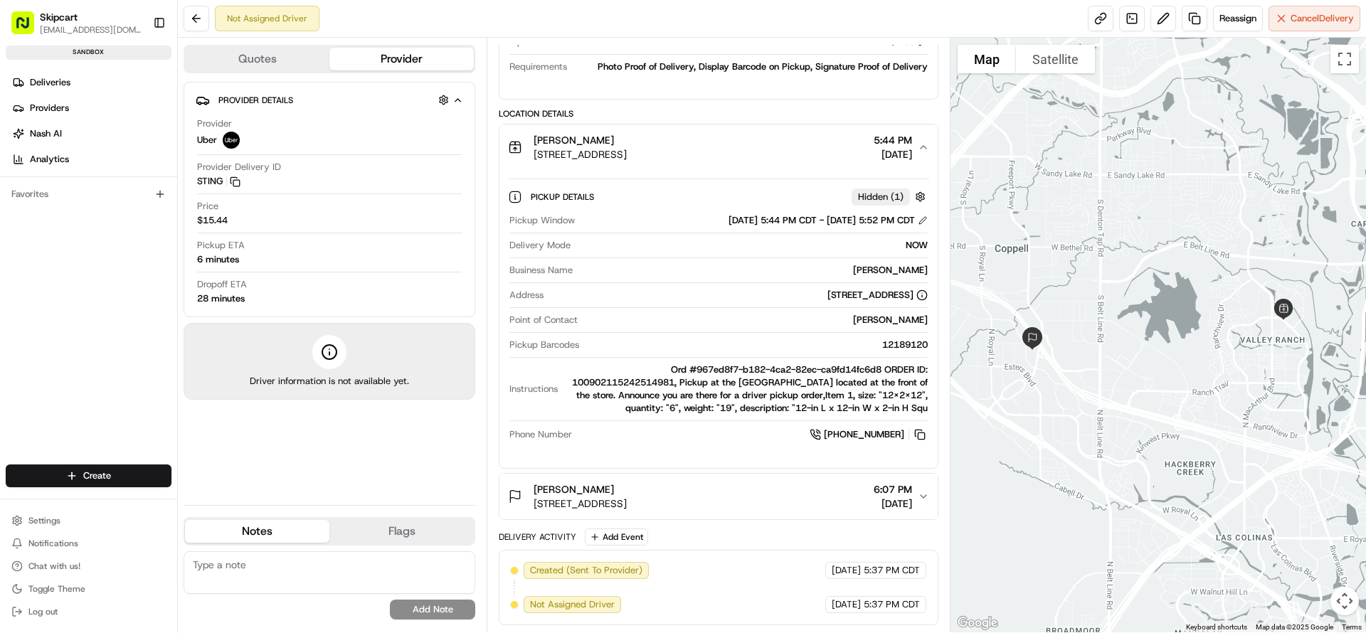
click at [912, 491] on div "Rui OneRail 4795 Regent Blvd, Irving, TX 75063, USA 6:07 PM 08/20/2025" at bounding box center [712, 496] width 409 height 28
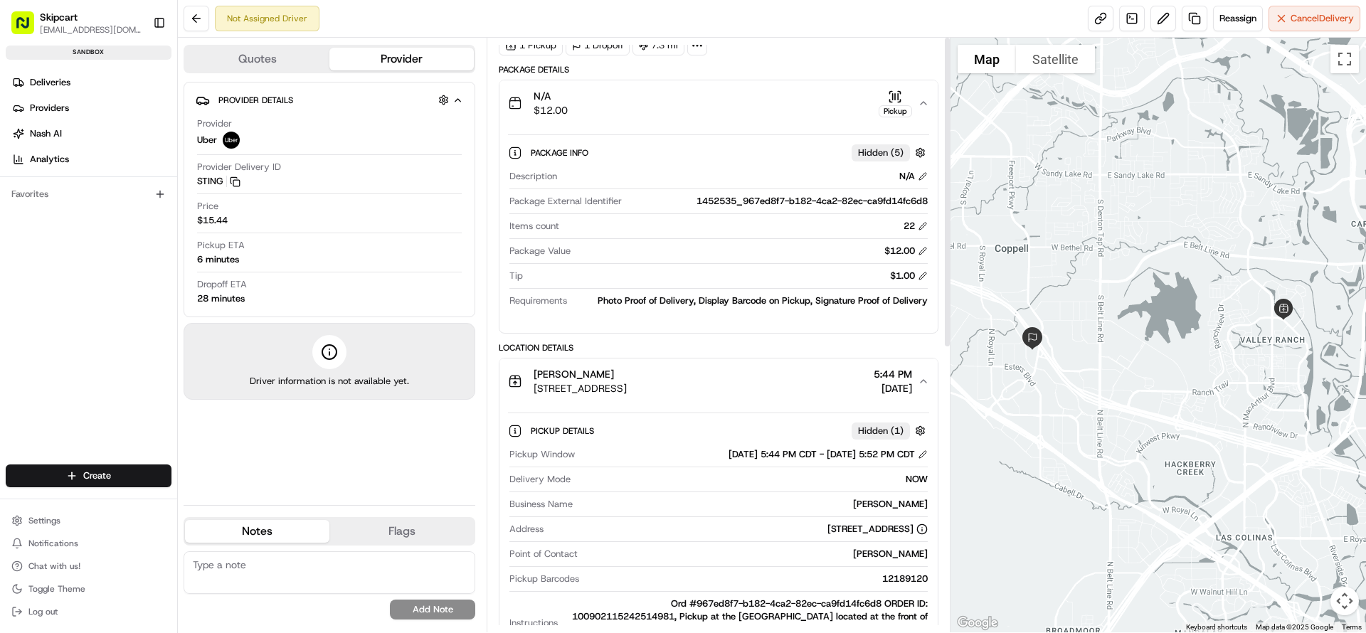
scroll to position [0, 0]
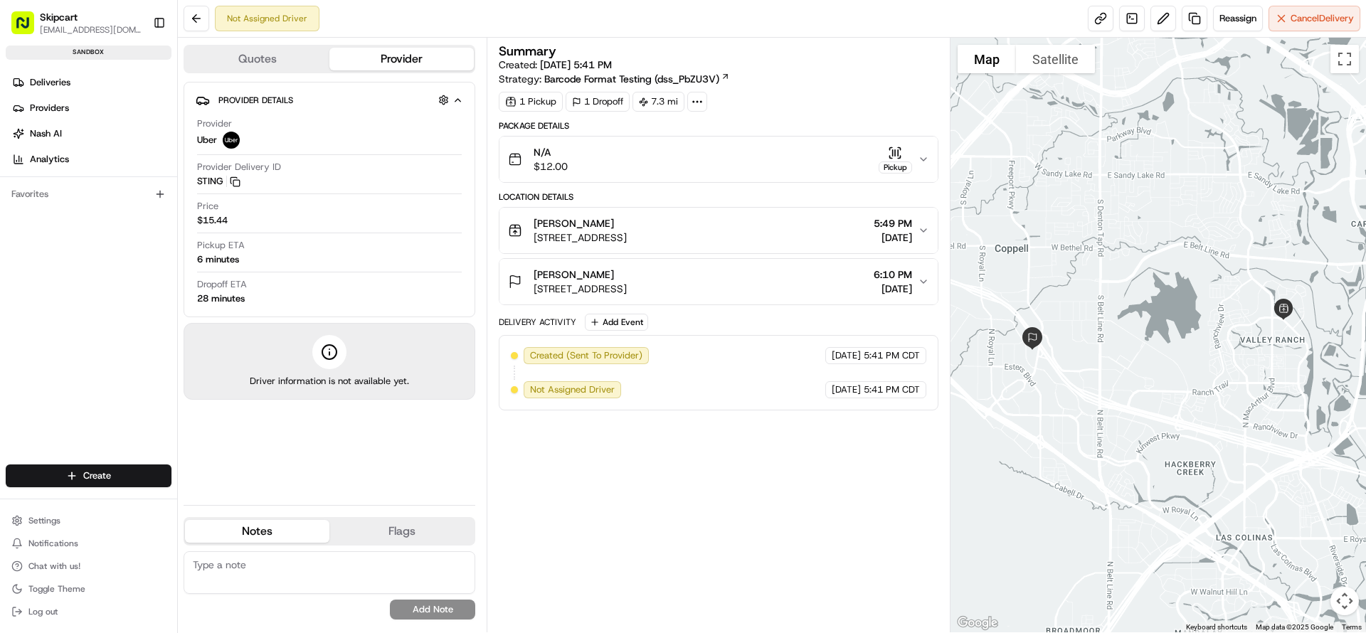
click at [921, 161] on icon "button" at bounding box center [922, 159] width 11 height 11
click at [924, 157] on icon "button" at bounding box center [922, 159] width 11 height 11
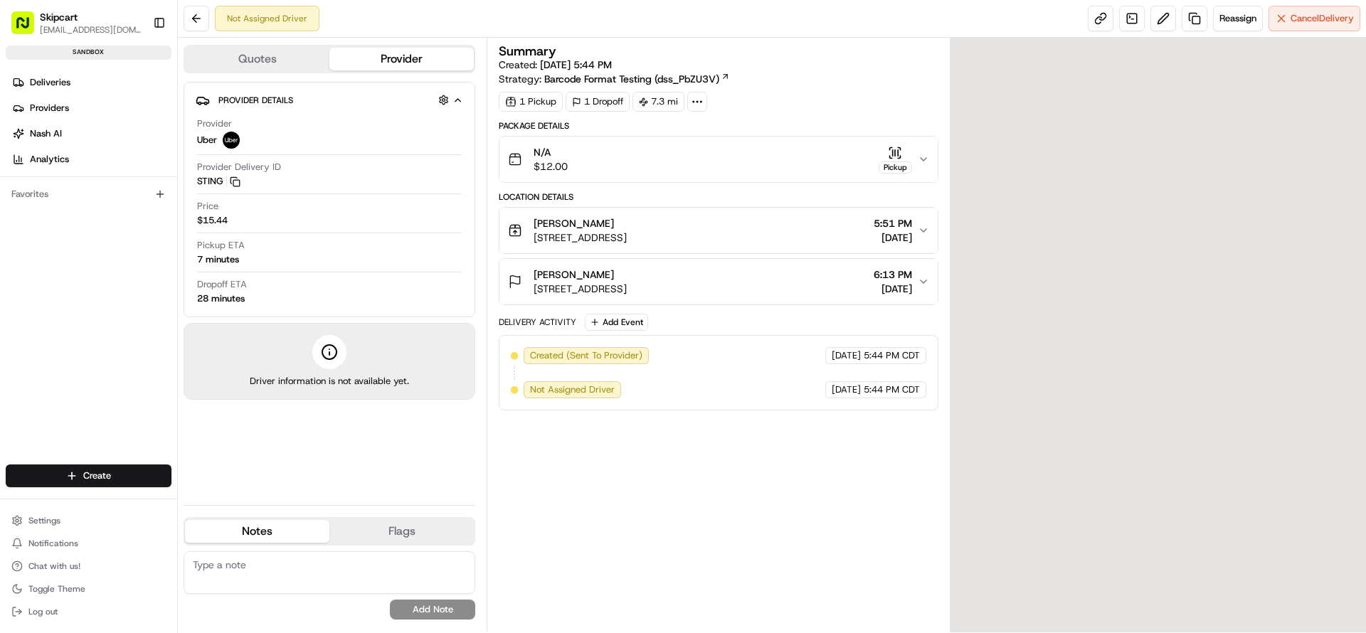
click at [919, 160] on icon "button" at bounding box center [922, 159] width 11 height 11
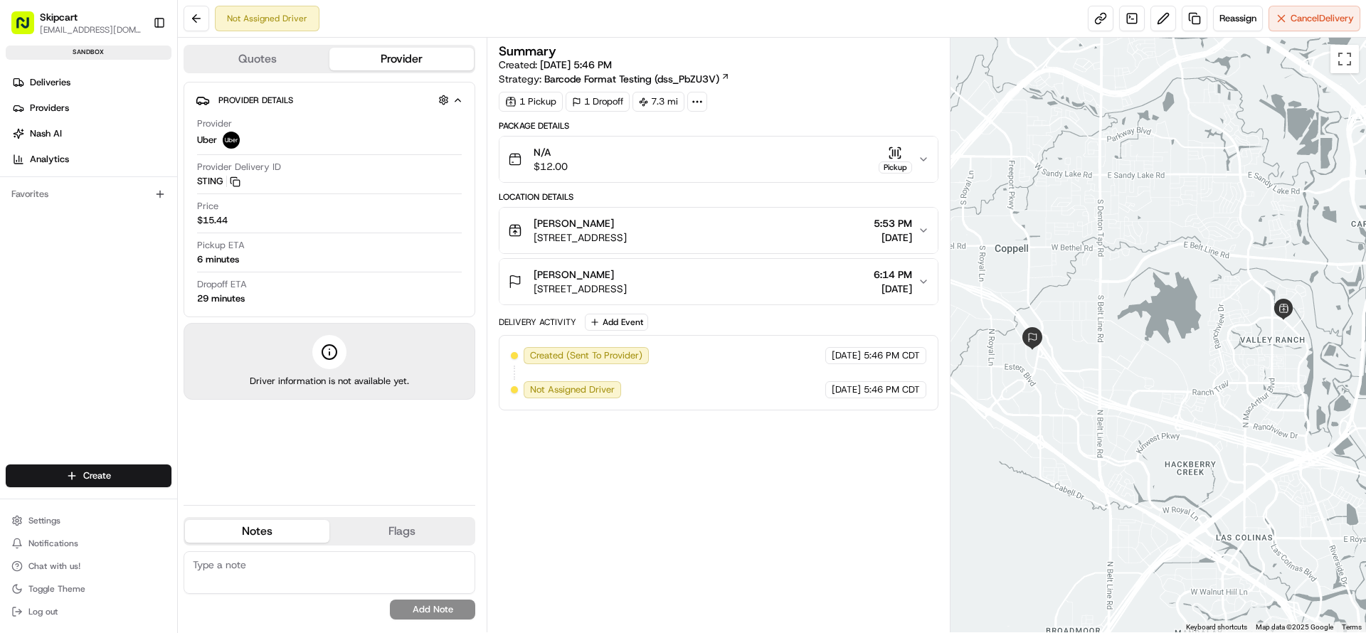
click at [922, 160] on icon "button" at bounding box center [922, 159] width 11 height 11
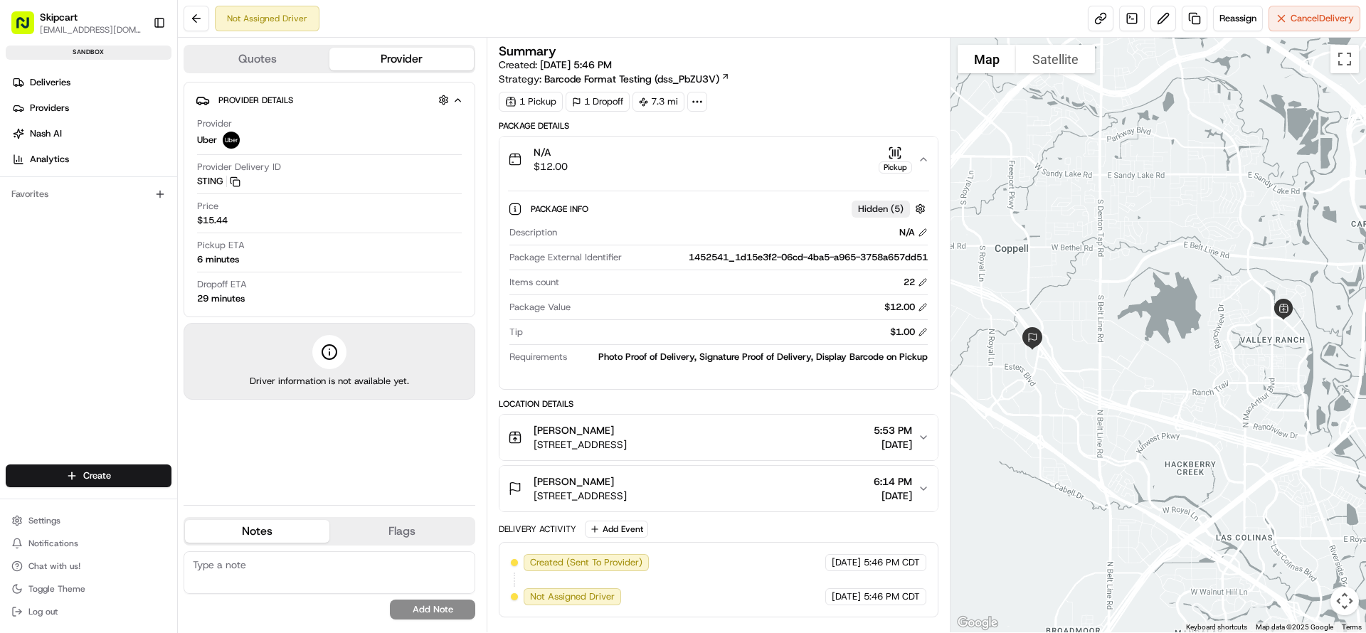
click at [917, 152] on div "N/A $12.00 Pickup" at bounding box center [712, 159] width 409 height 28
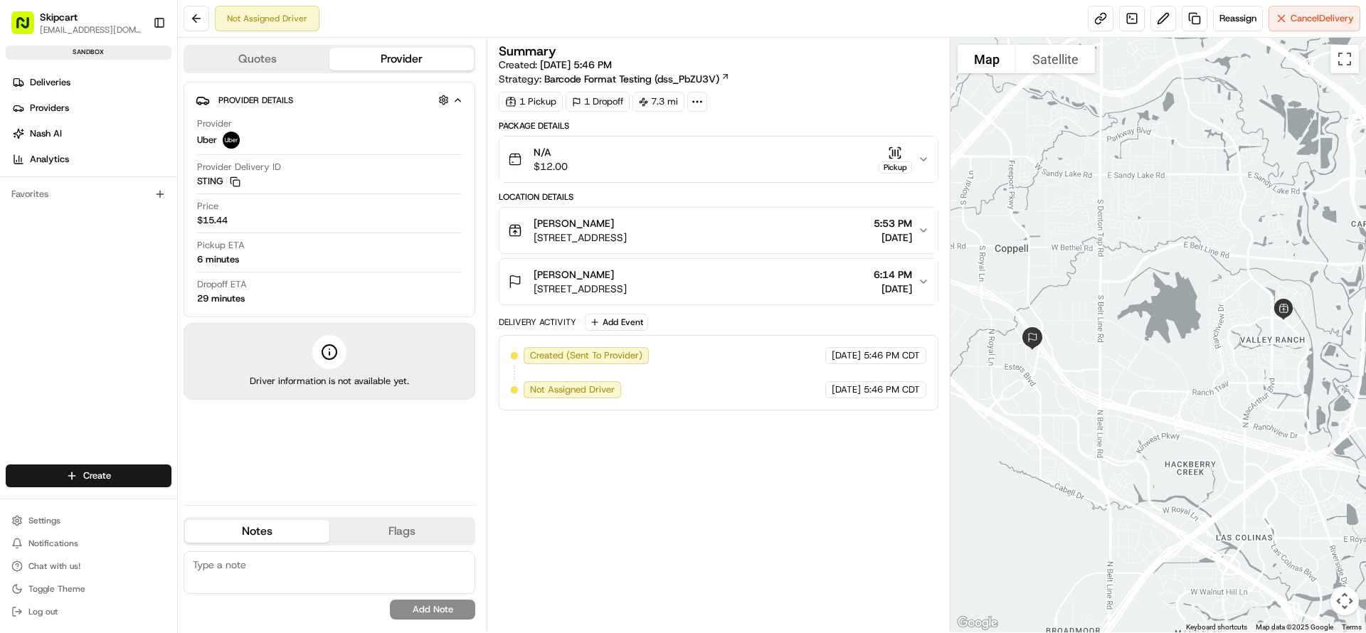
click at [918, 154] on icon "button" at bounding box center [922, 159] width 11 height 11
